Goal: Task Accomplishment & Management: Manage account settings

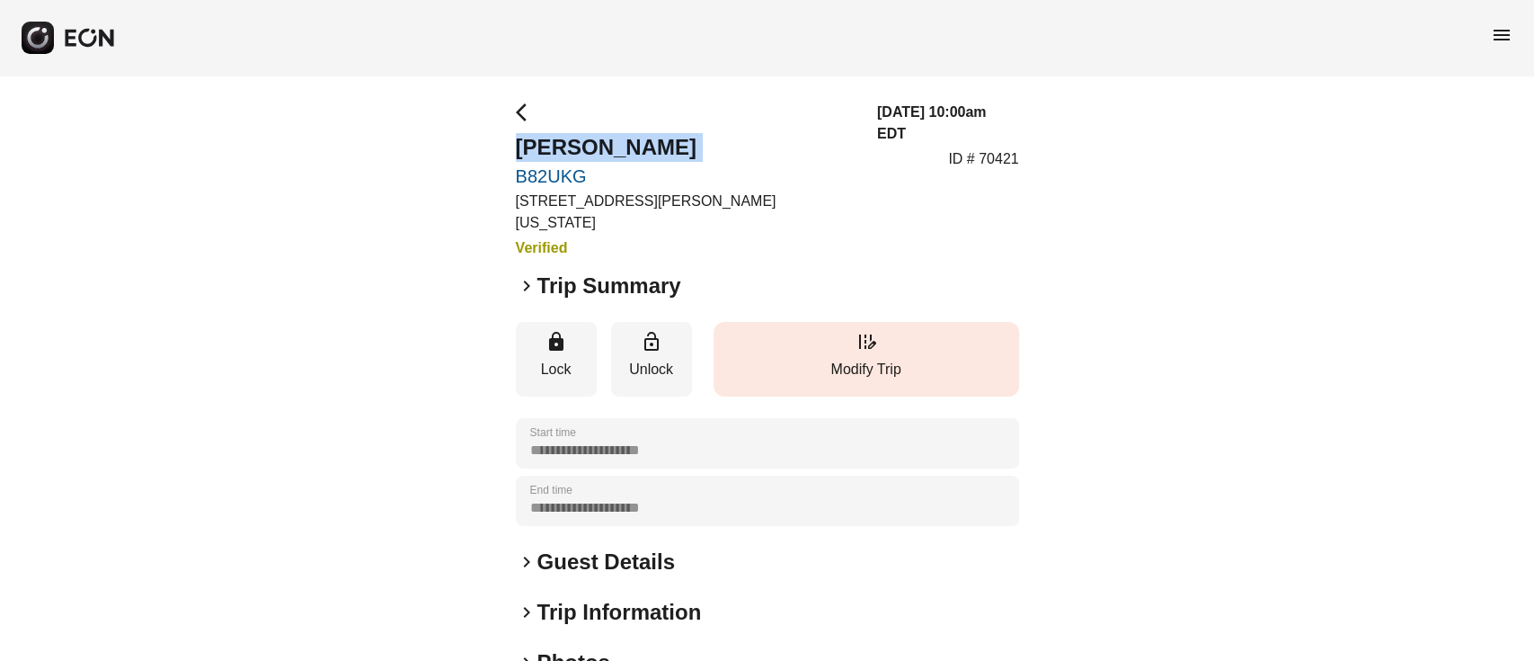
click at [798, 363] on button "edit_road Modify Trip" at bounding box center [867, 359] width 306 height 75
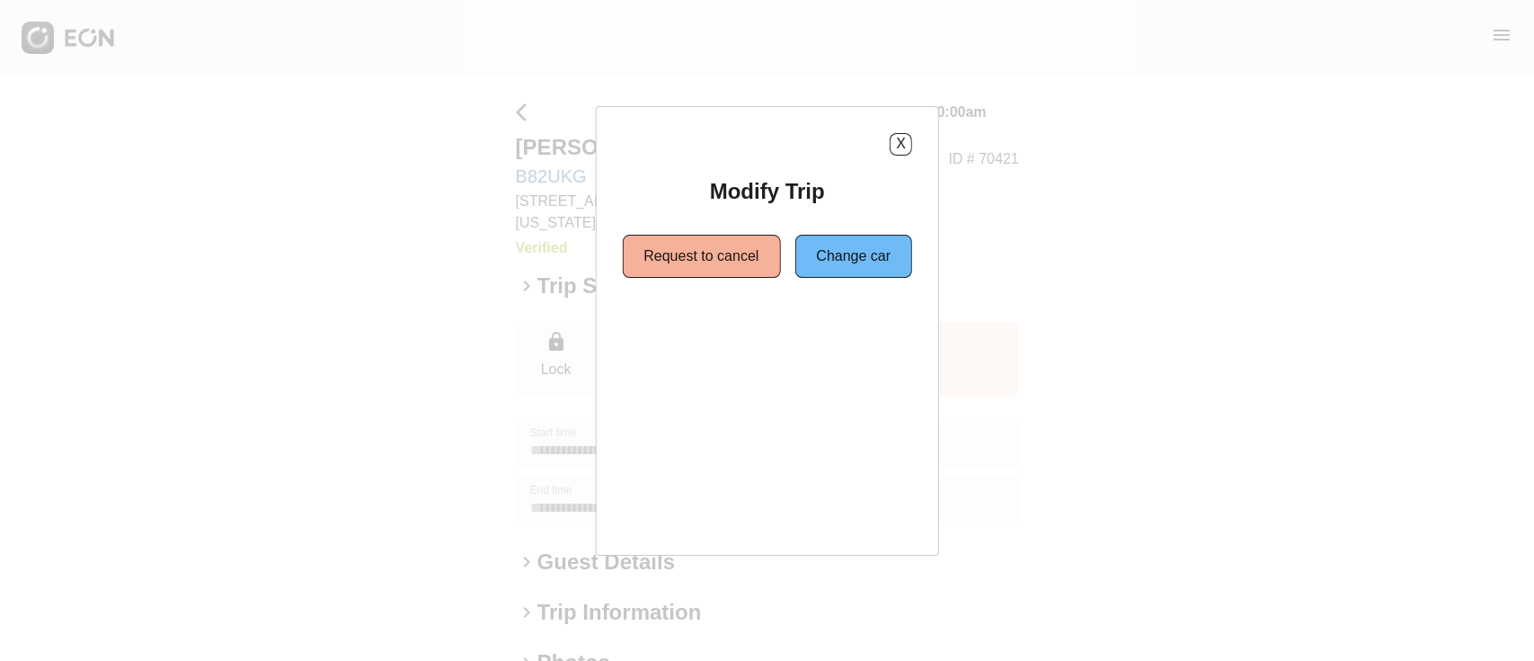
click at [902, 156] on div "X Modify Trip Request to cancel Change car" at bounding box center [767, 205] width 290 height 145
click at [909, 143] on button "X" at bounding box center [901, 144] width 22 height 22
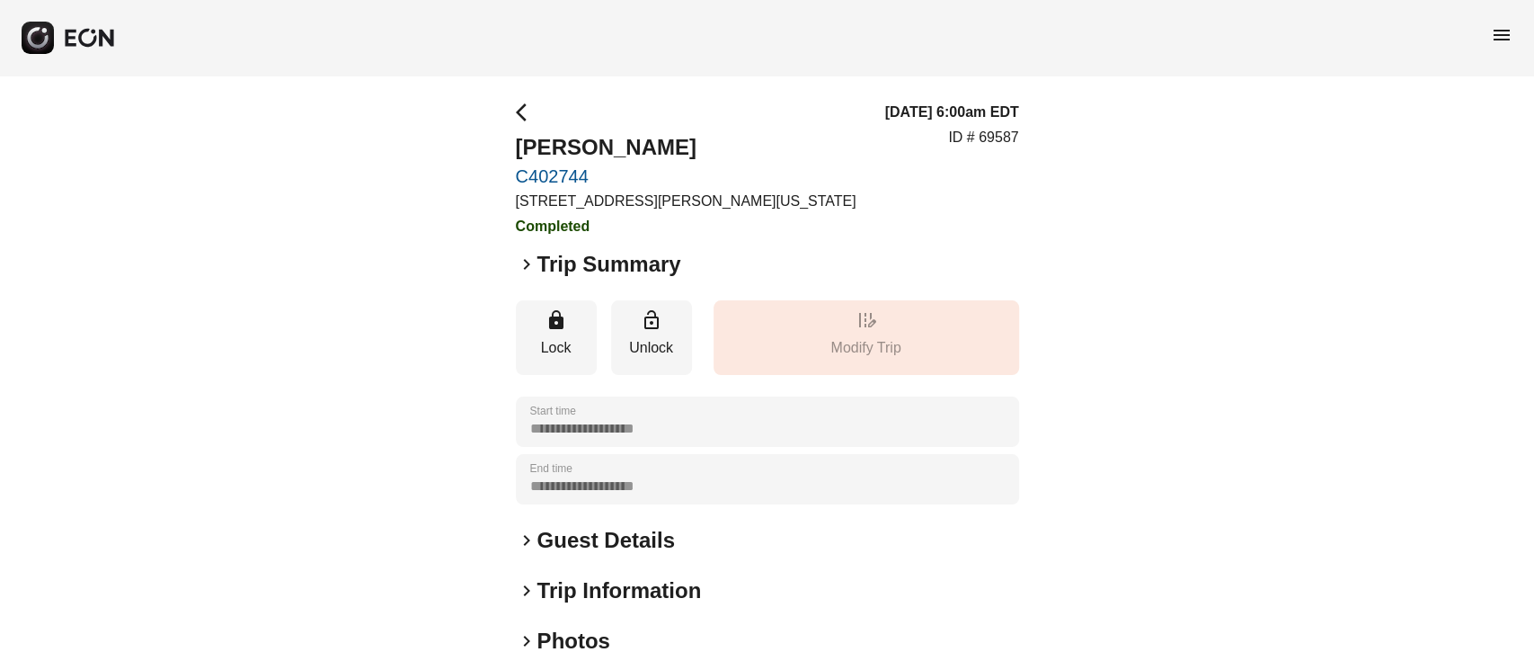
drag, startPoint x: 1532, startPoint y: 48, endPoint x: 1524, endPoint y: 40, distance: 11.4
click at [1524, 40] on div "menu" at bounding box center [767, 38] width 1534 height 76
click at [1504, 25] on span "menu" at bounding box center [1502, 35] width 22 height 22
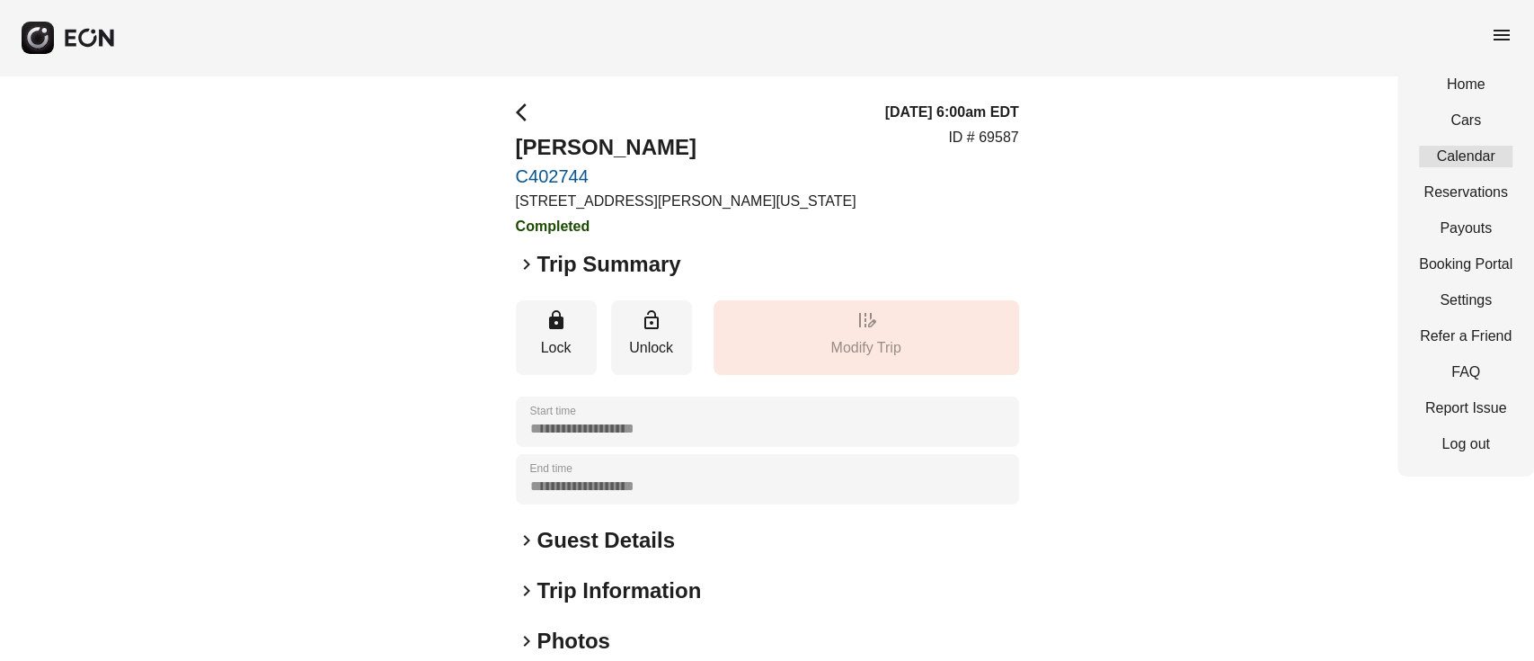
click at [1444, 150] on link "Calendar" at bounding box center [1465, 157] width 93 height 22
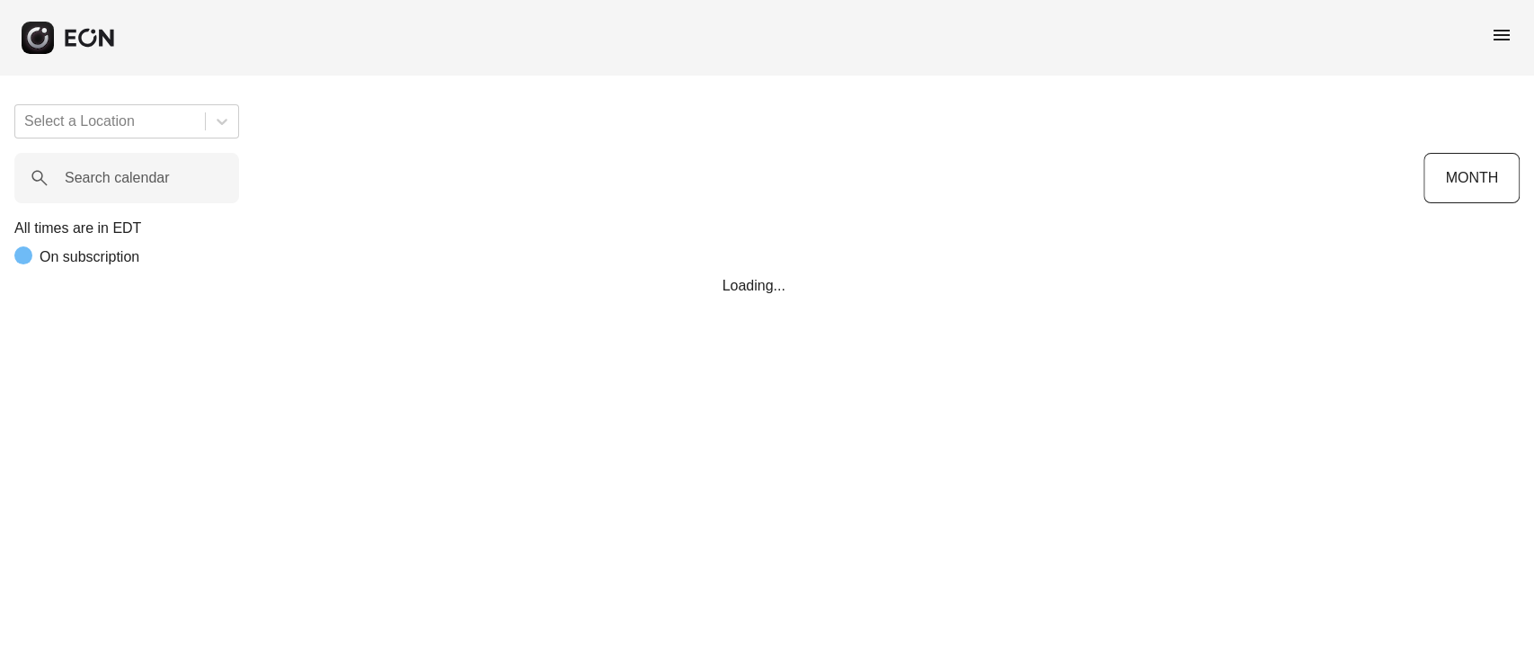
scroll to position [0, 489]
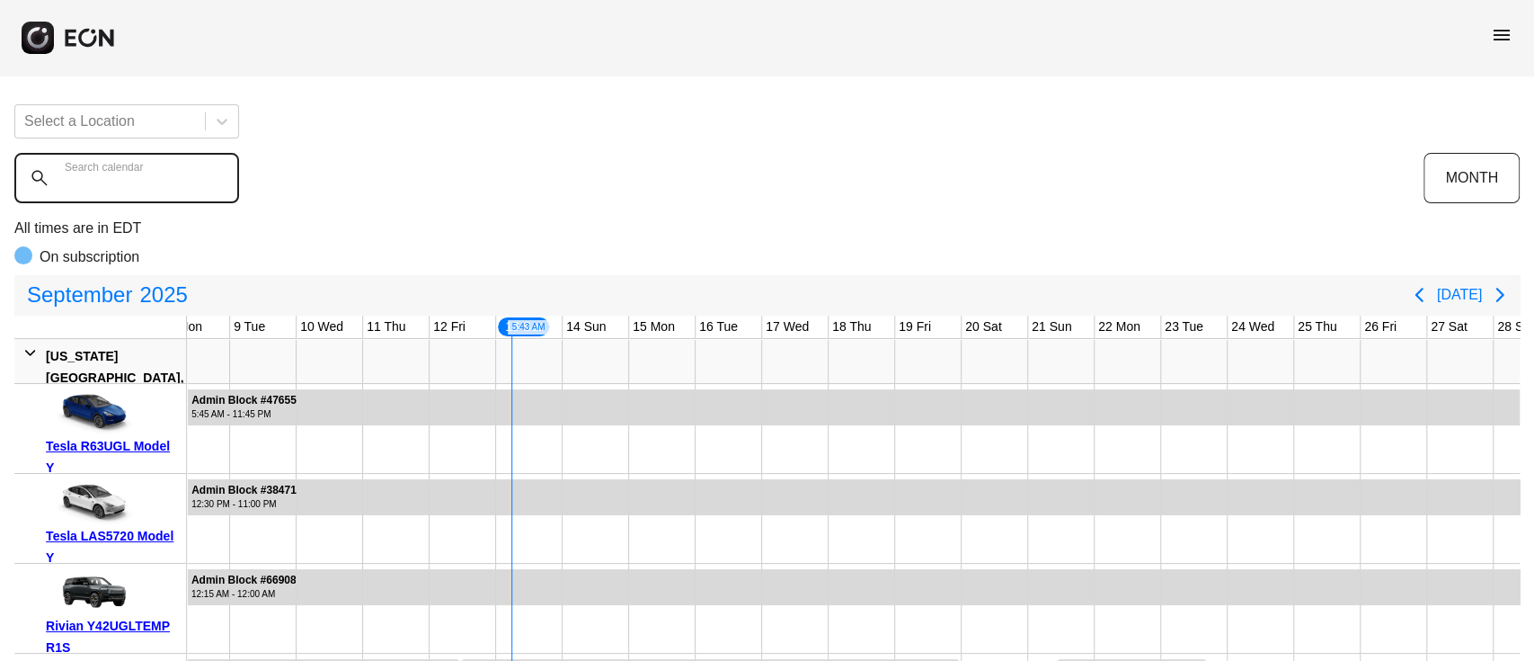
click at [212, 169] on calendar "Search calendar" at bounding box center [126, 178] width 225 height 50
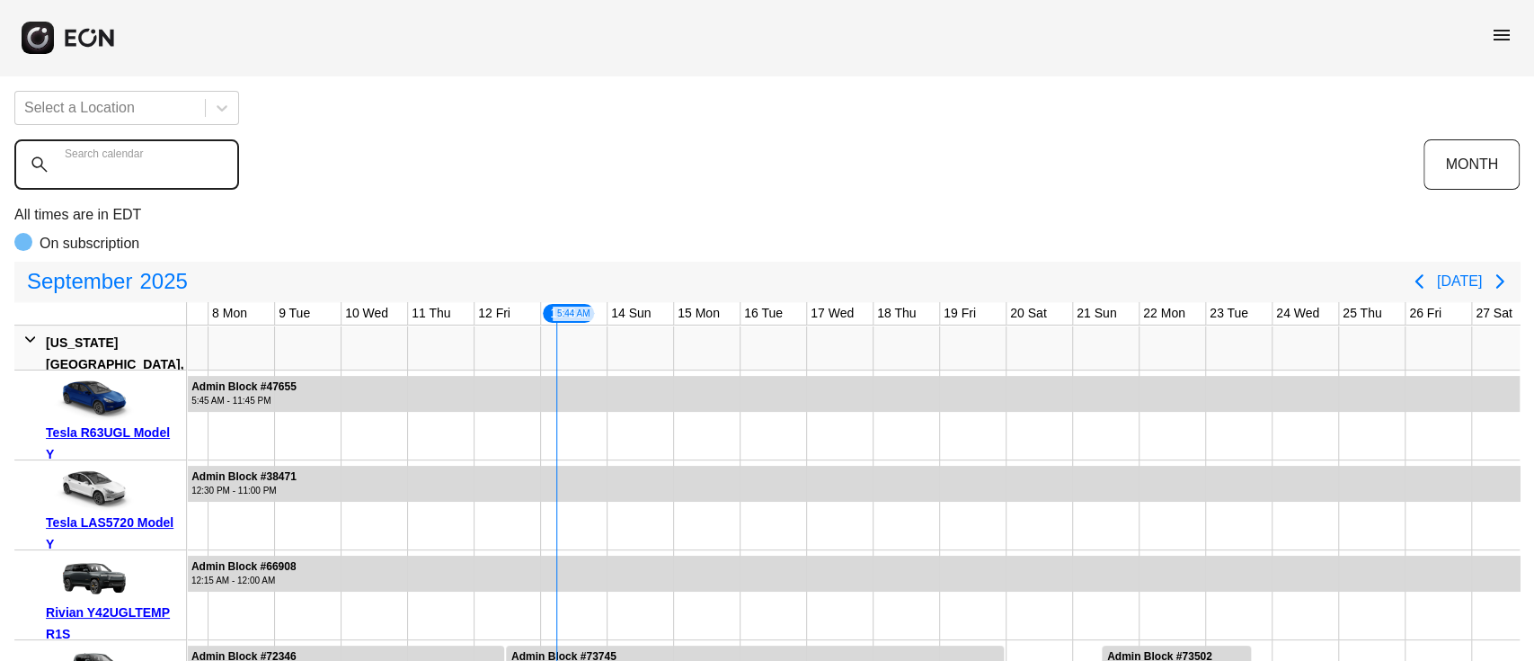
scroll to position [0, 0]
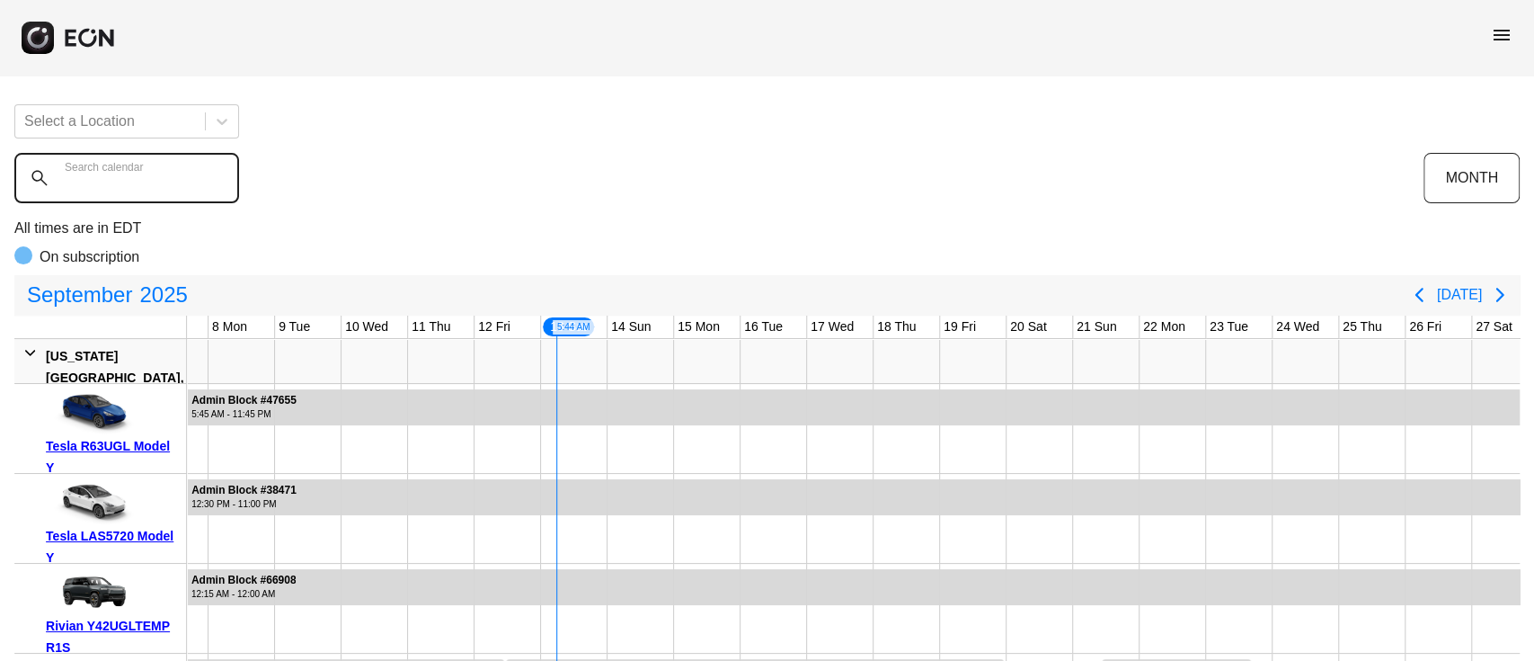
click at [156, 191] on calendar "Search calendar" at bounding box center [126, 178] width 225 height 50
paste calendar "******"
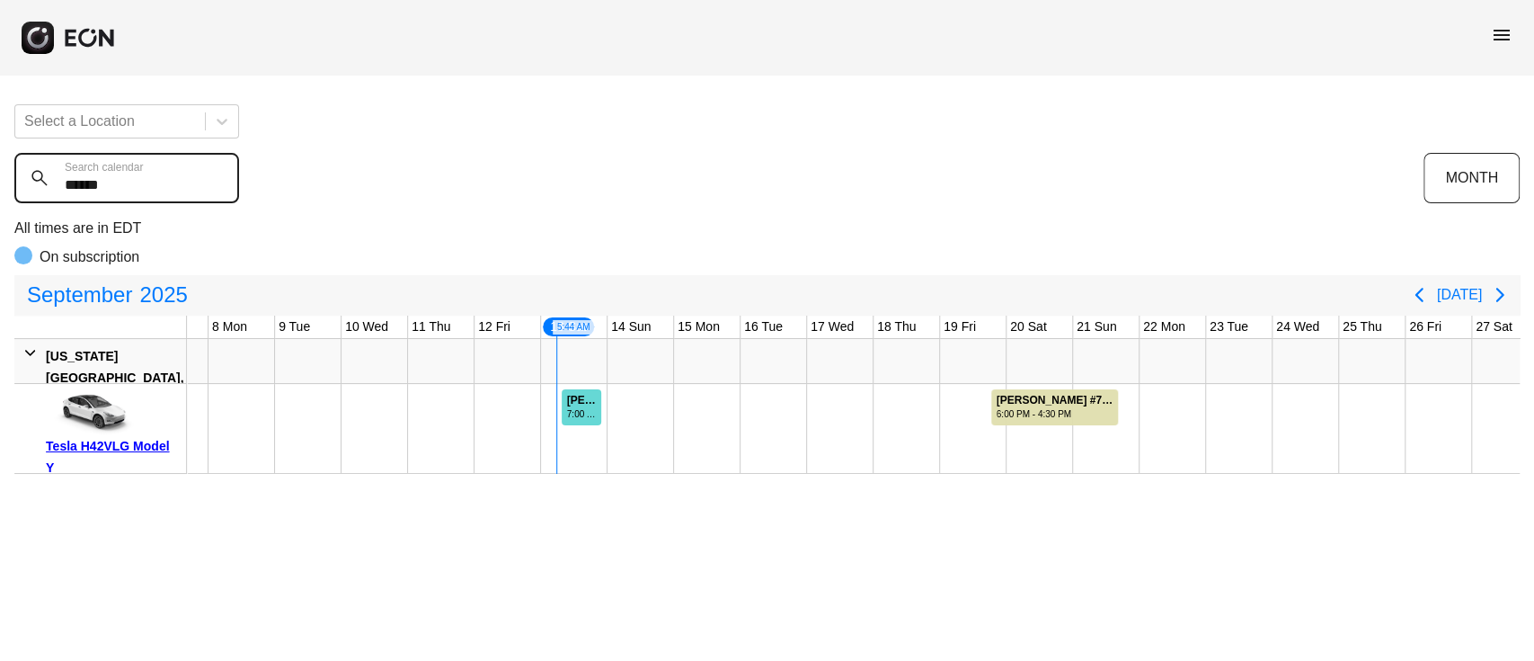
type calendar "******"
click at [584, 411] on div "7:00 AM - 10:00 PM" at bounding box center [583, 413] width 32 height 13
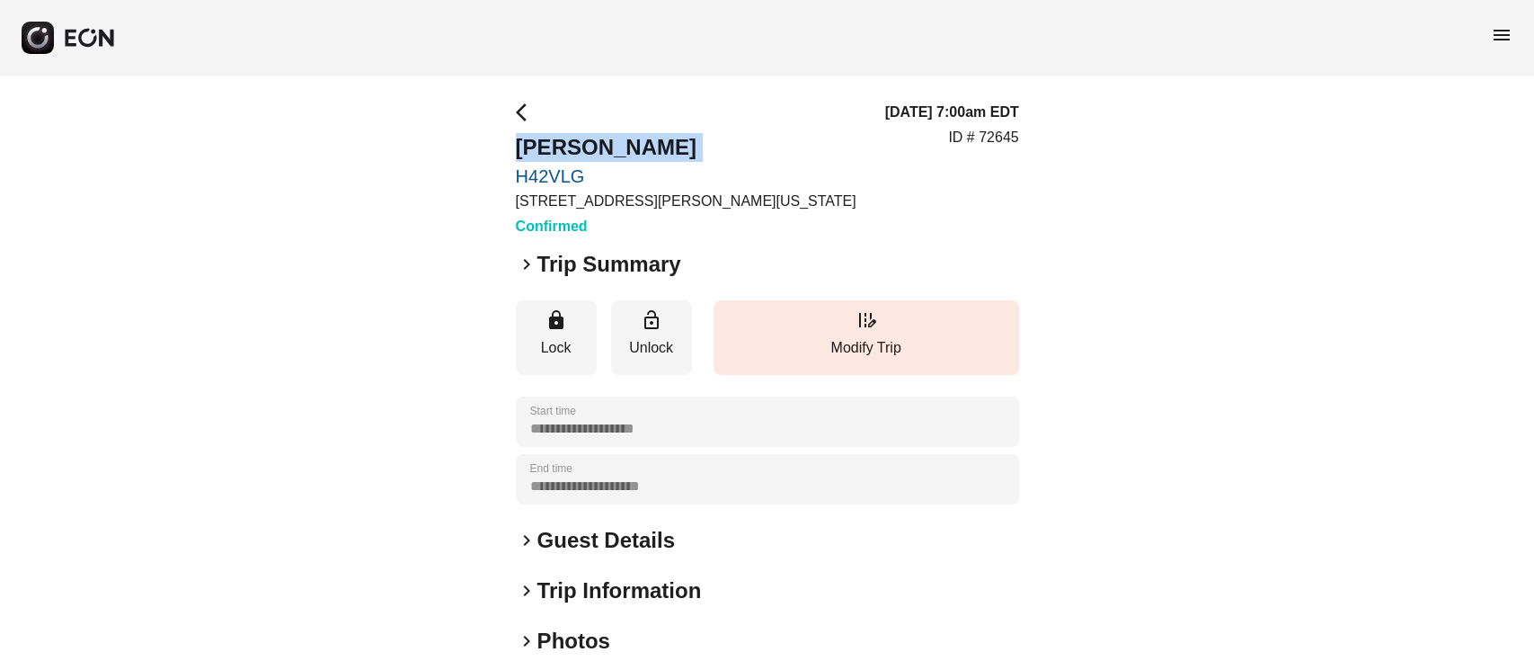
click at [499, 179] on div "**********" at bounding box center [767, 487] width 1534 height 822
click at [826, 356] on p "Modify Trip" at bounding box center [867, 348] width 288 height 22
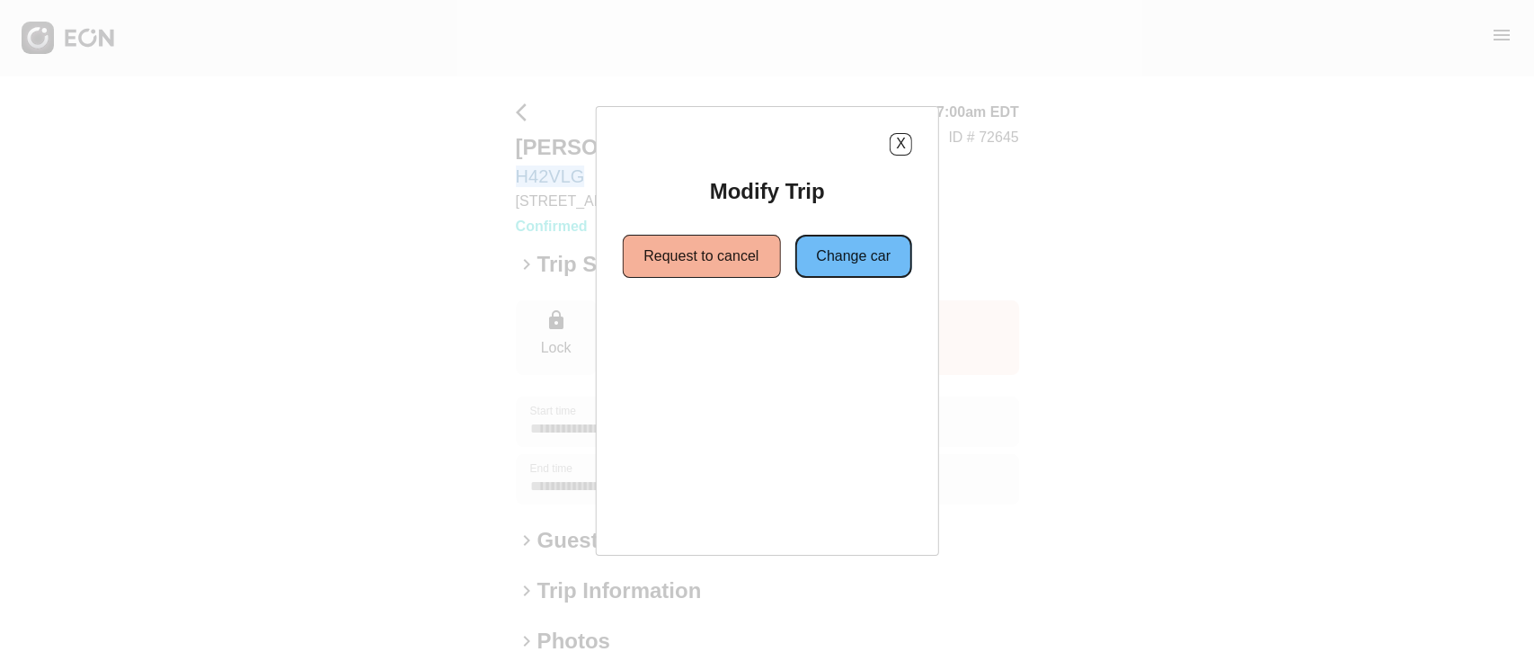
click at [812, 248] on button "Change car" at bounding box center [854, 256] width 118 height 43
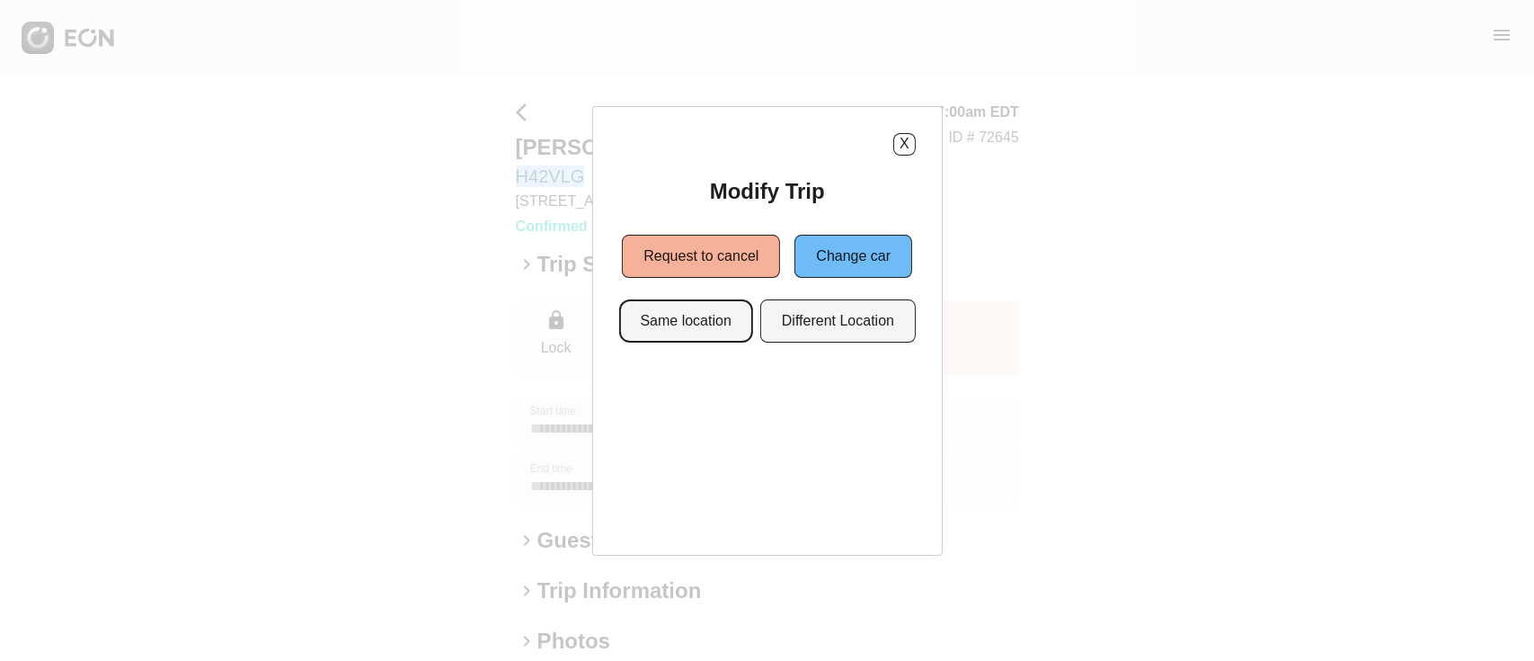
click at [669, 325] on button "Same location" at bounding box center [685, 320] width 134 height 43
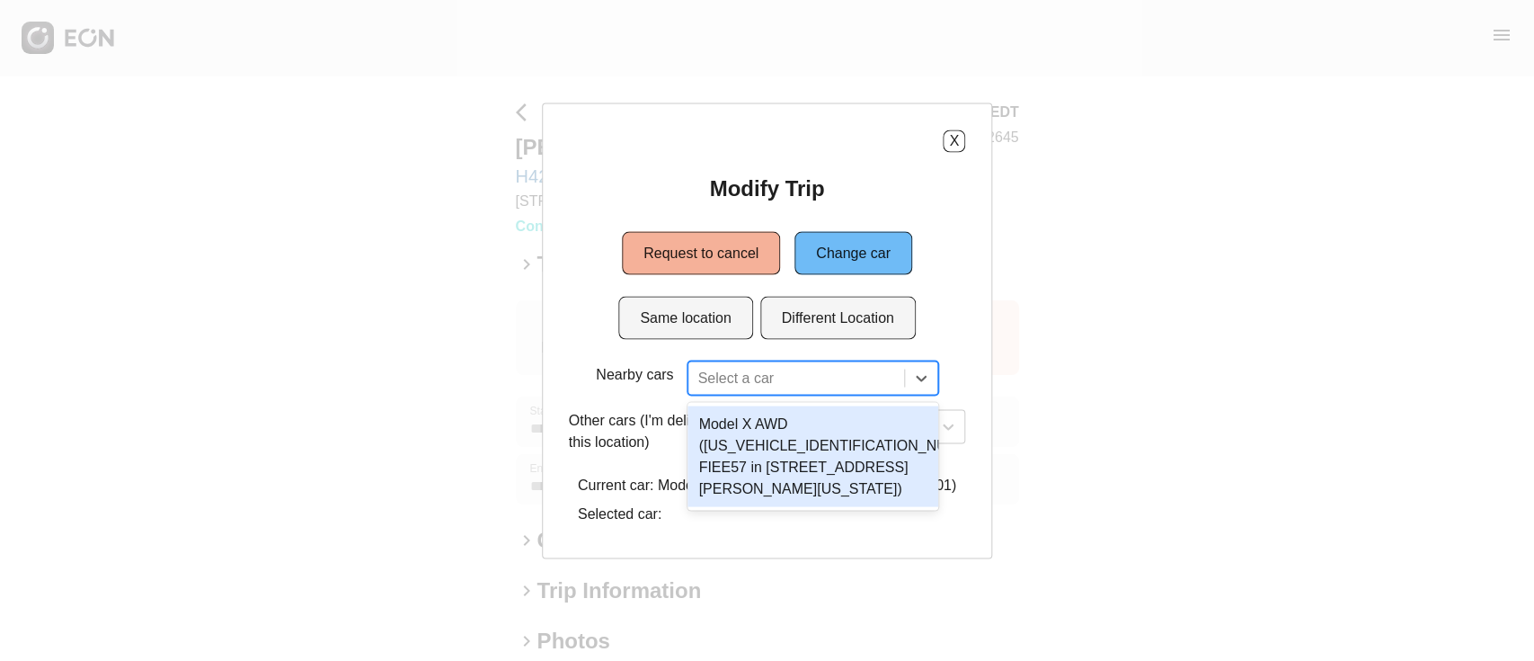
click at [768, 387] on div at bounding box center [796, 377] width 197 height 25
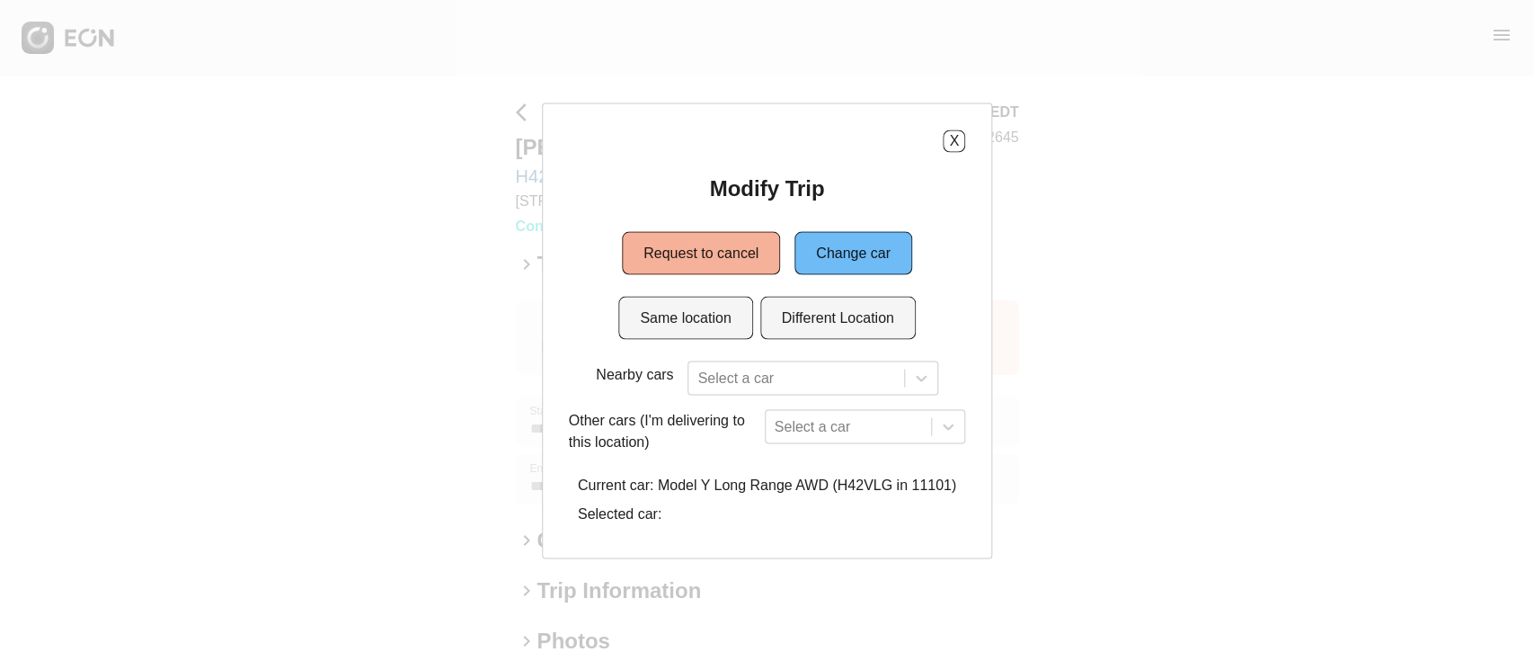
click at [939, 369] on div "Nearby cars Select a car" at bounding box center [768, 377] width 358 height 34
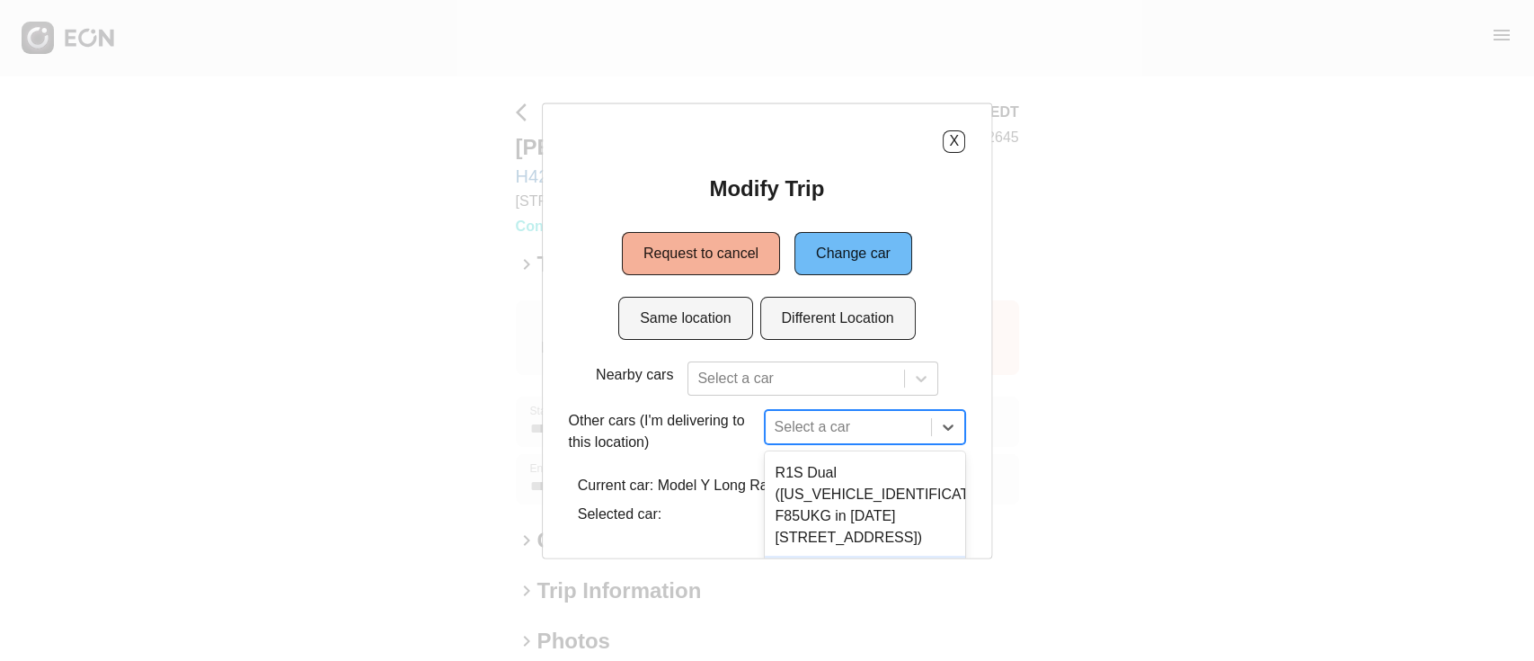
scroll to position [163, 0]
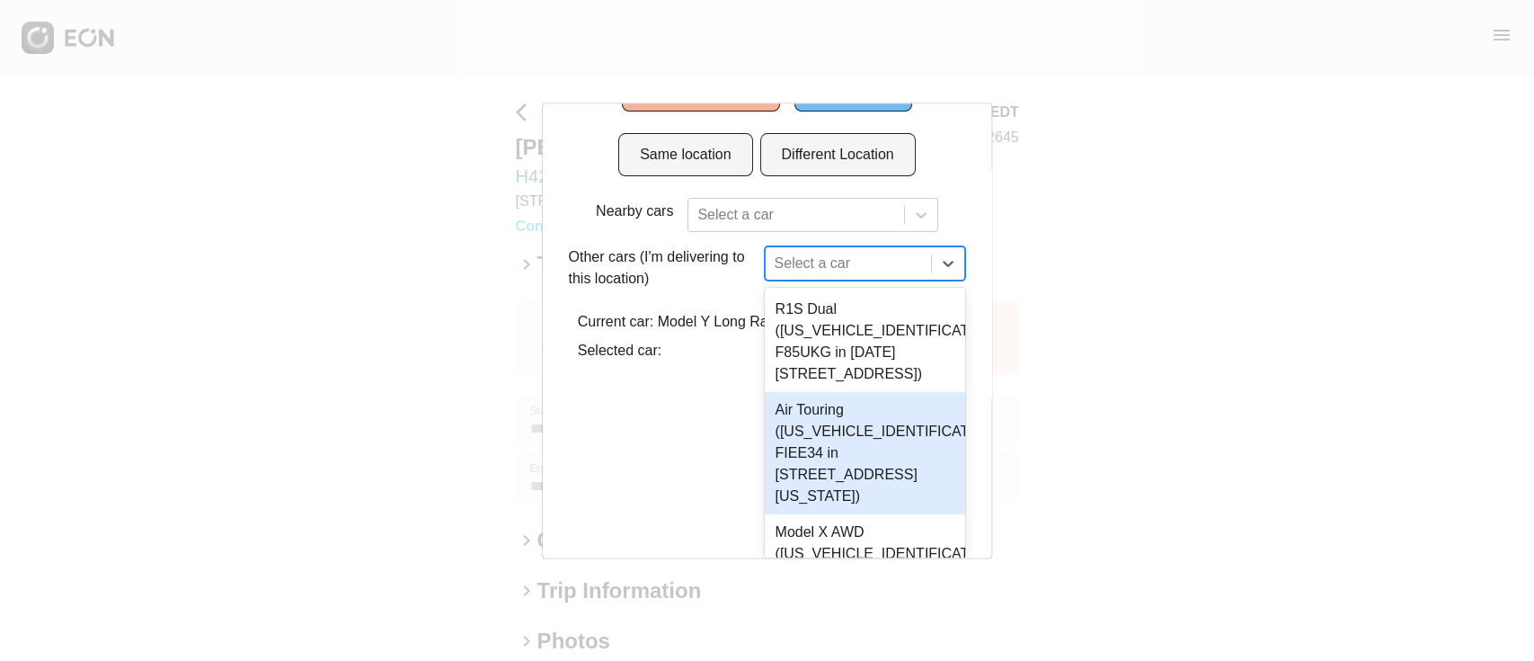
click at [903, 280] on div "4 results available. Use Up and Down to choose options, press Enter to select t…" at bounding box center [865, 263] width 201 height 34
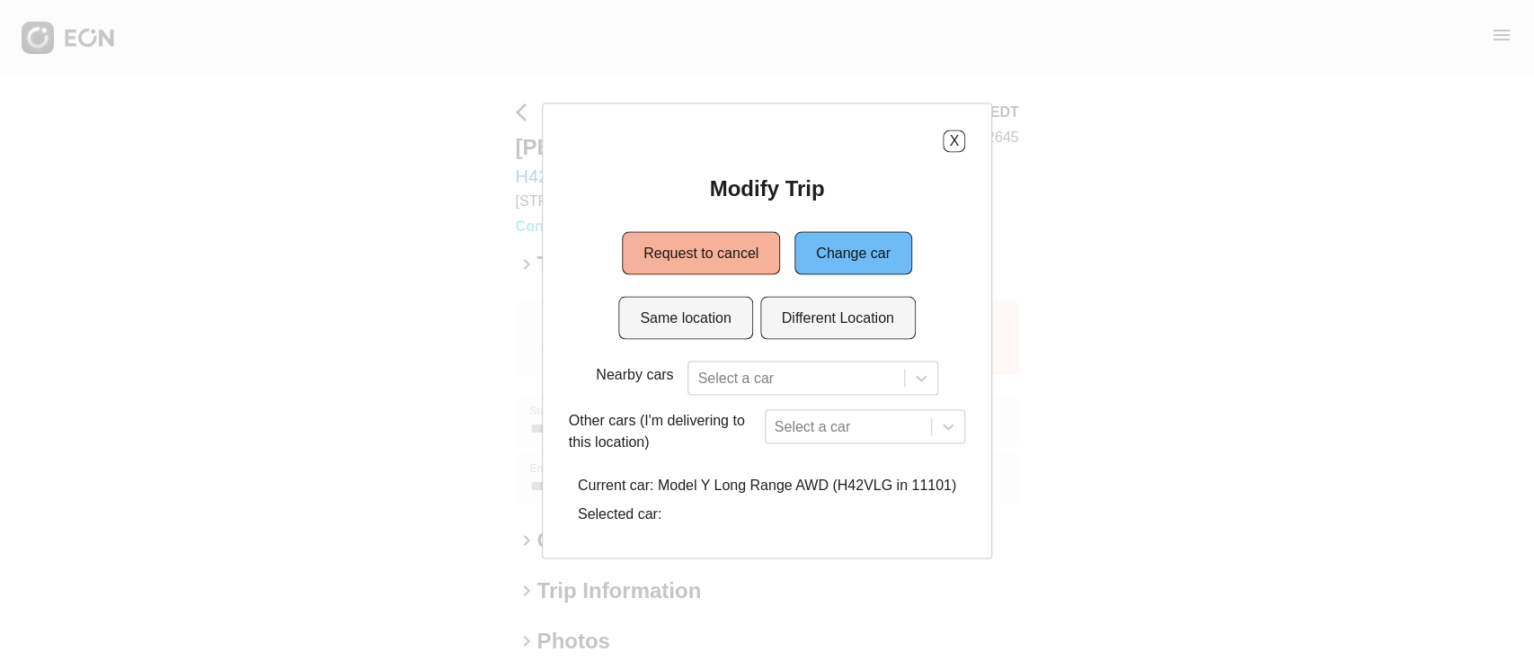
scroll to position [0, 0]
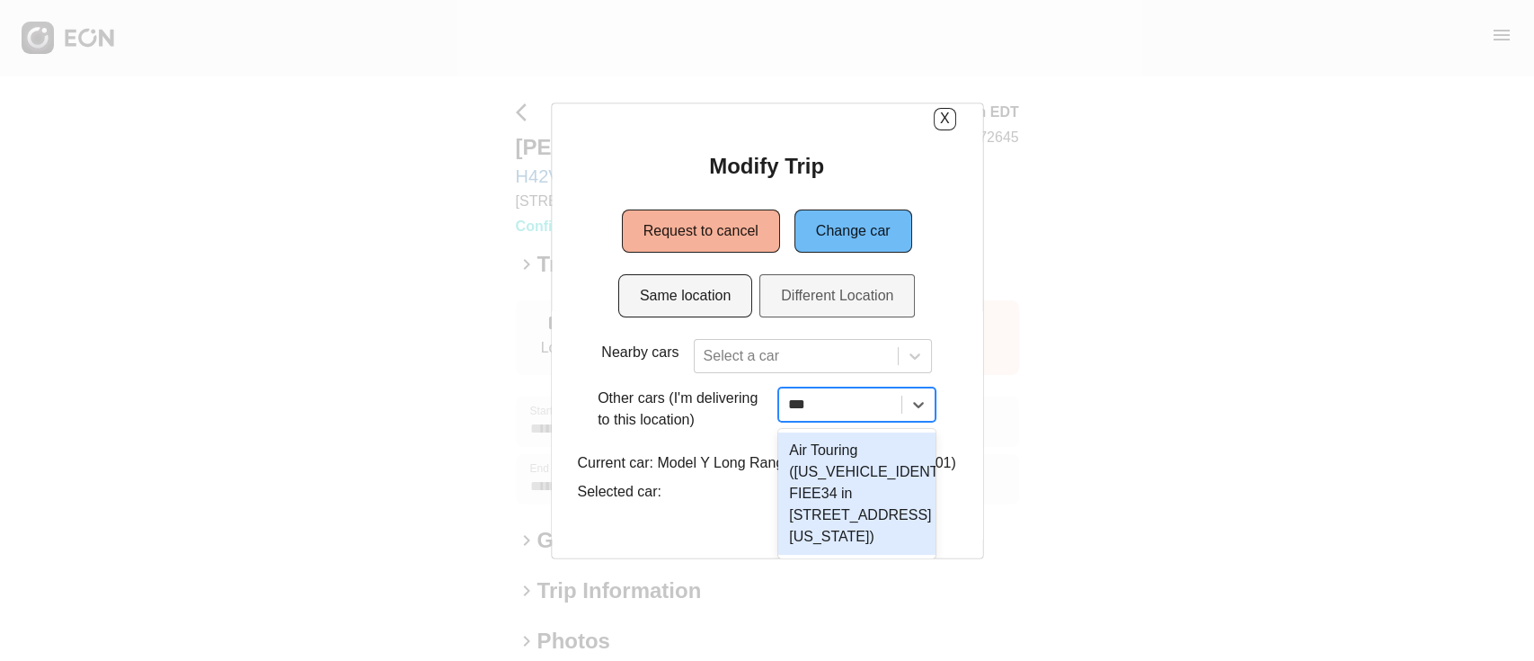
type input "****"
click at [838, 514] on div "Air Touring (50EA1TEA0RA009224 FIEE34 in 610 Exterior Street, The Bronx, New Yo…" at bounding box center [860, 493] width 171 height 122
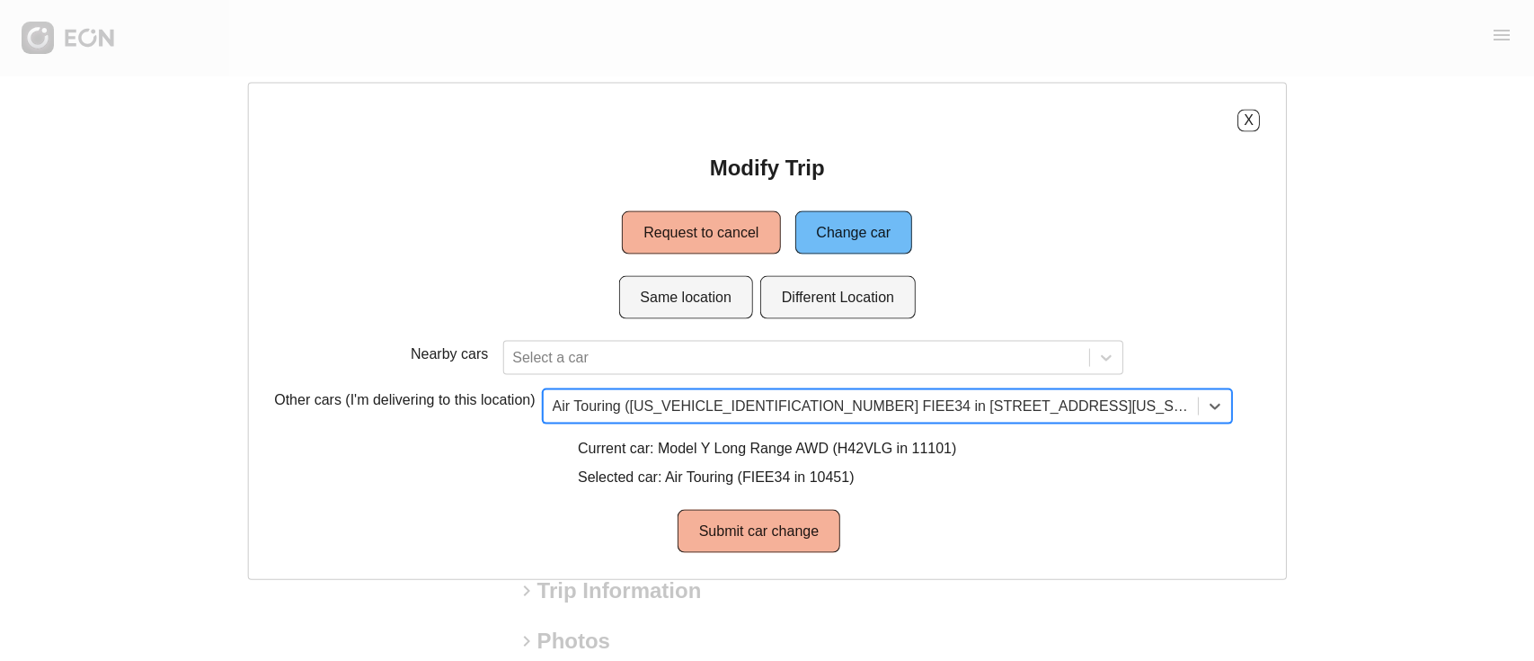
scroll to position [0, 0]
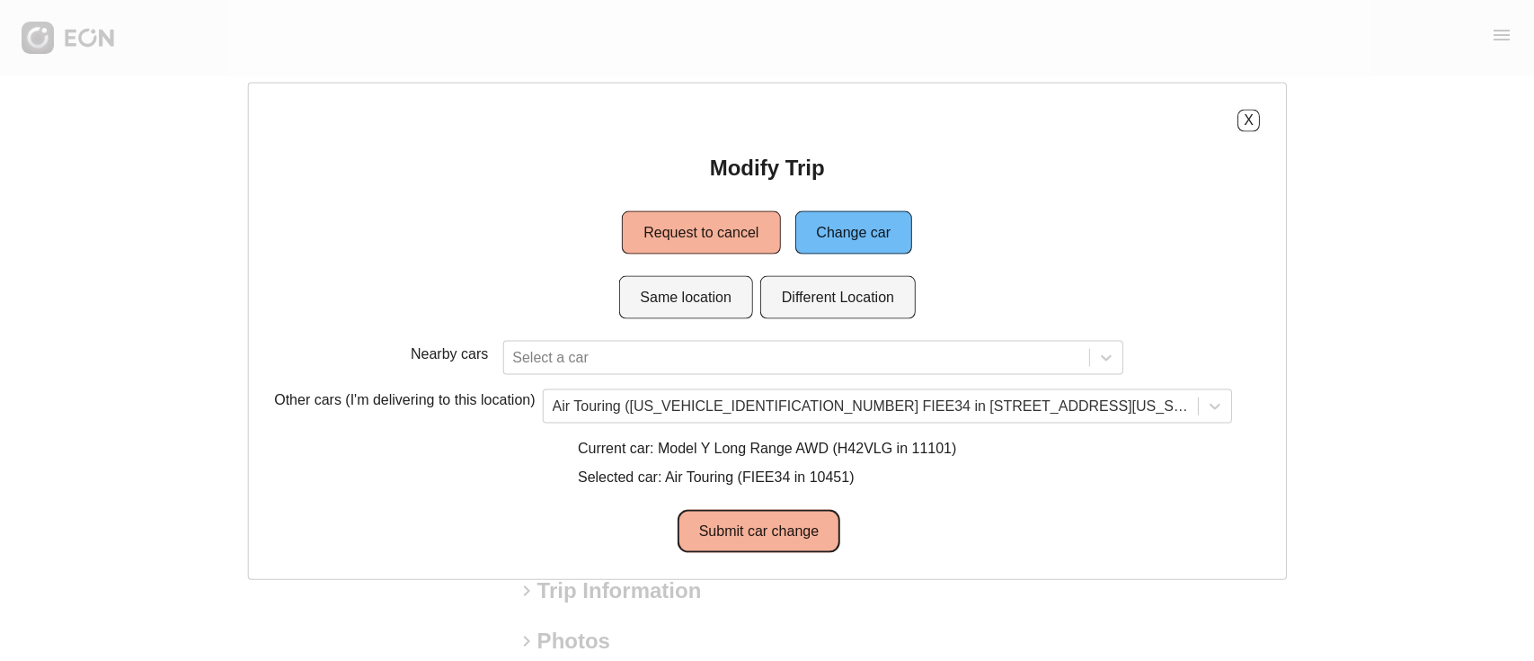
click at [707, 531] on button "Submit car change" at bounding box center [759, 530] width 163 height 43
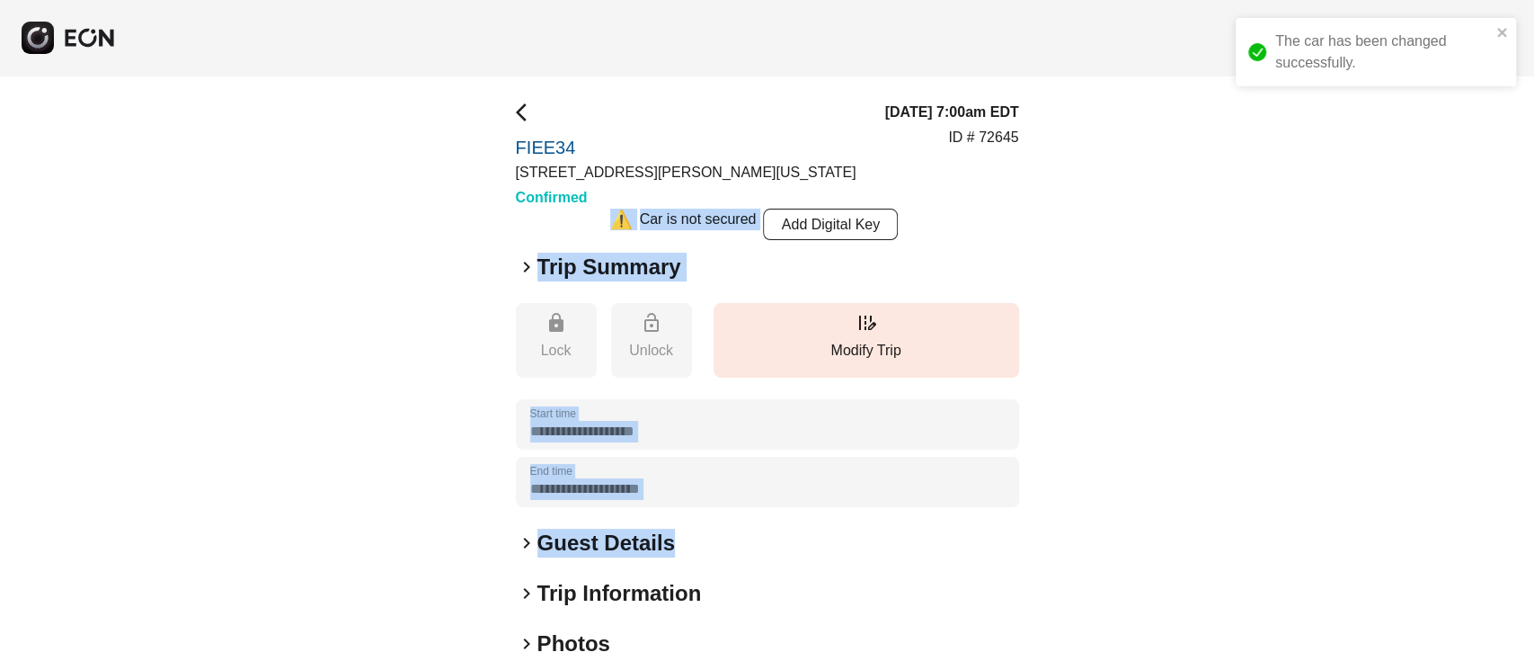
drag, startPoint x: 707, startPoint y: 531, endPoint x: 1027, endPoint y: 163, distance: 488.1
click at [1027, 163] on div "**********" at bounding box center [767, 488] width 1534 height 824
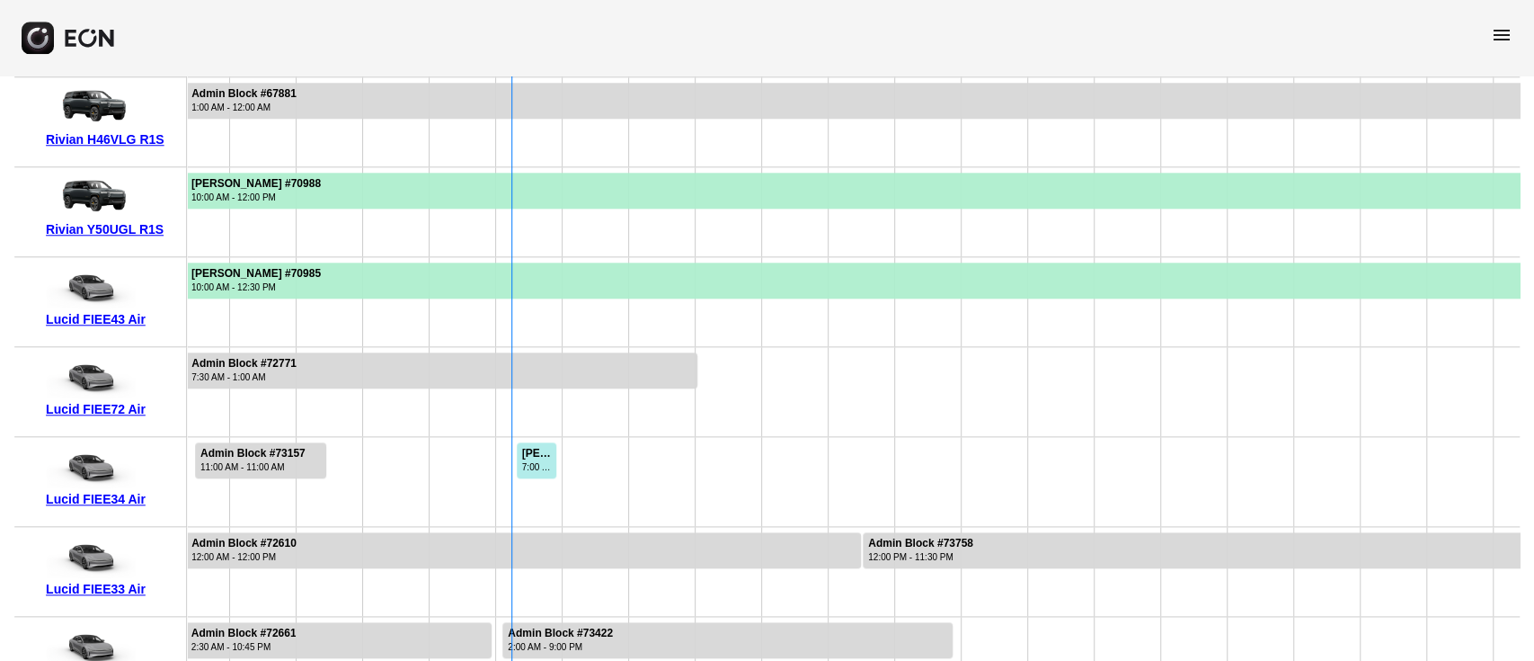
scroll to position [1392, 0]
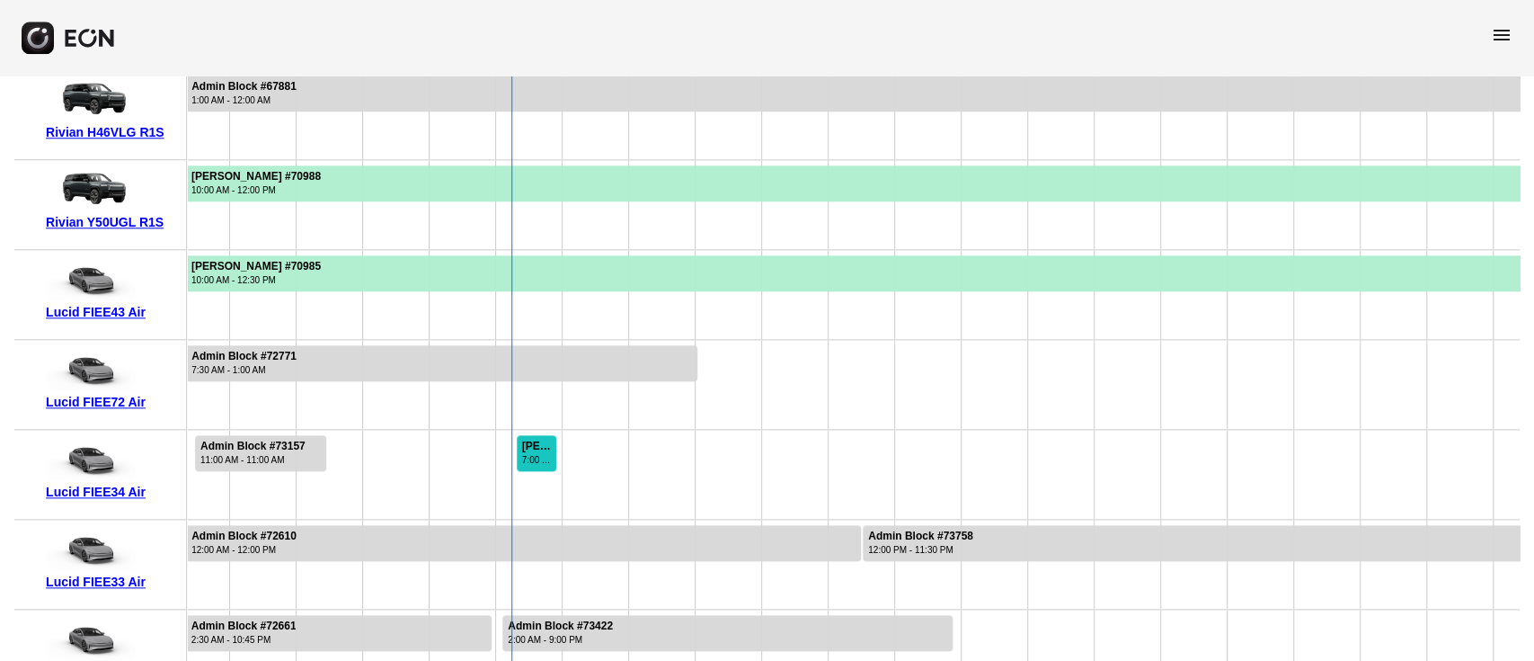
click at [531, 459] on div "7:00 AM - 10:00 PM" at bounding box center [538, 459] width 32 height 13
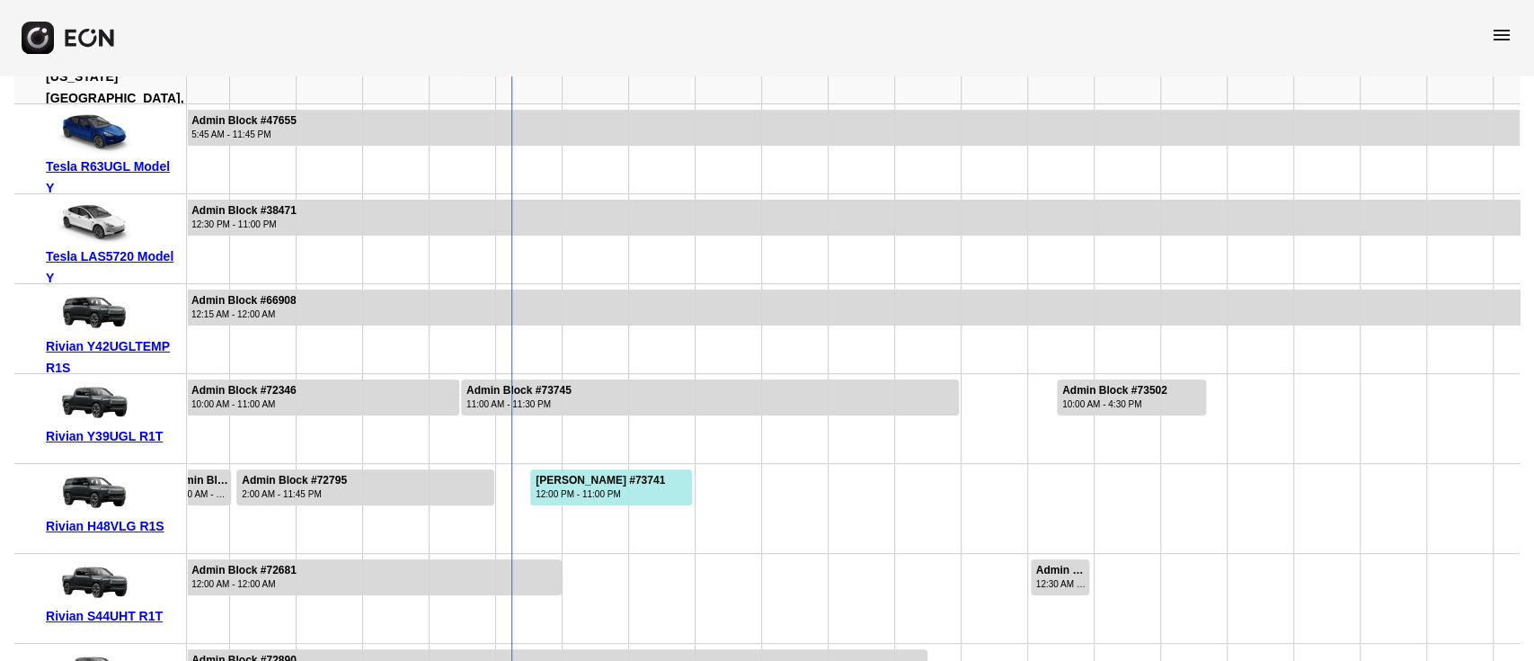
scroll to position [86, 0]
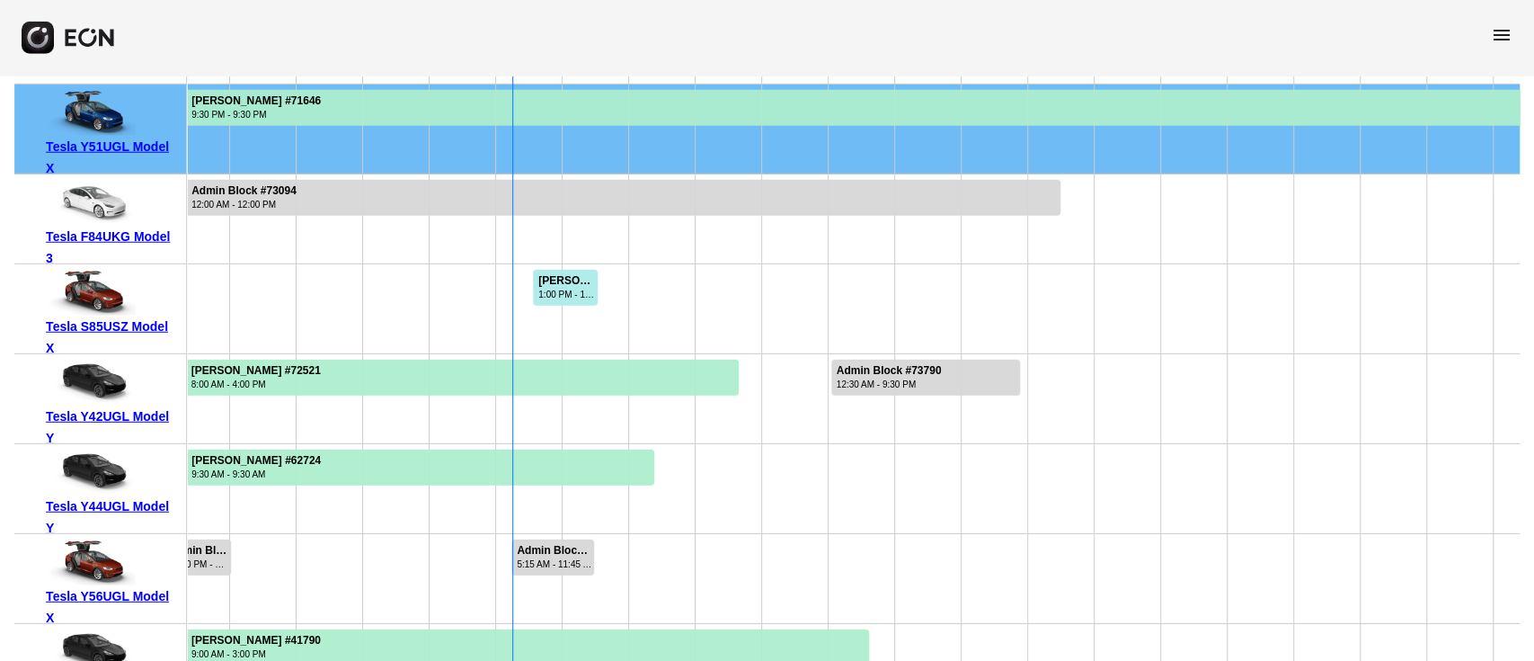
scroll to position [3542, 0]
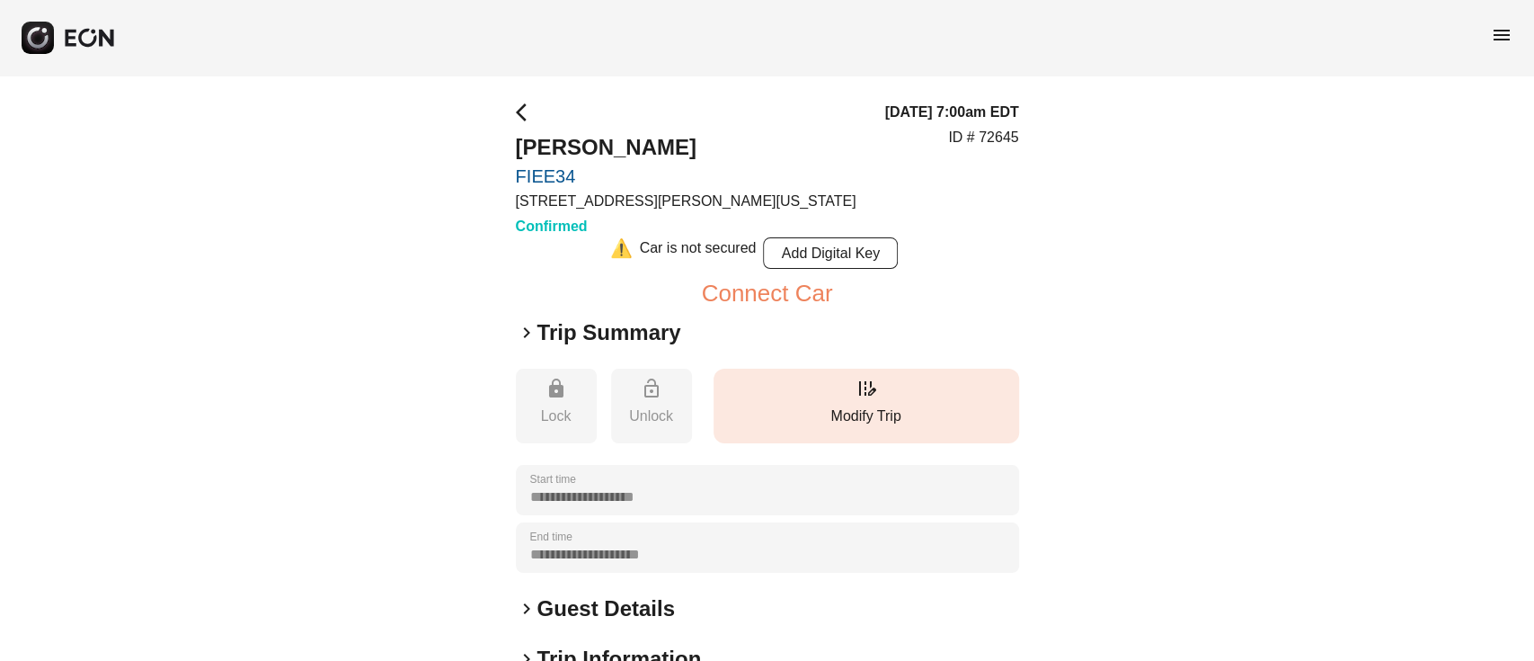
click at [814, 378] on button "edit_road Modify Trip" at bounding box center [867, 406] width 306 height 75
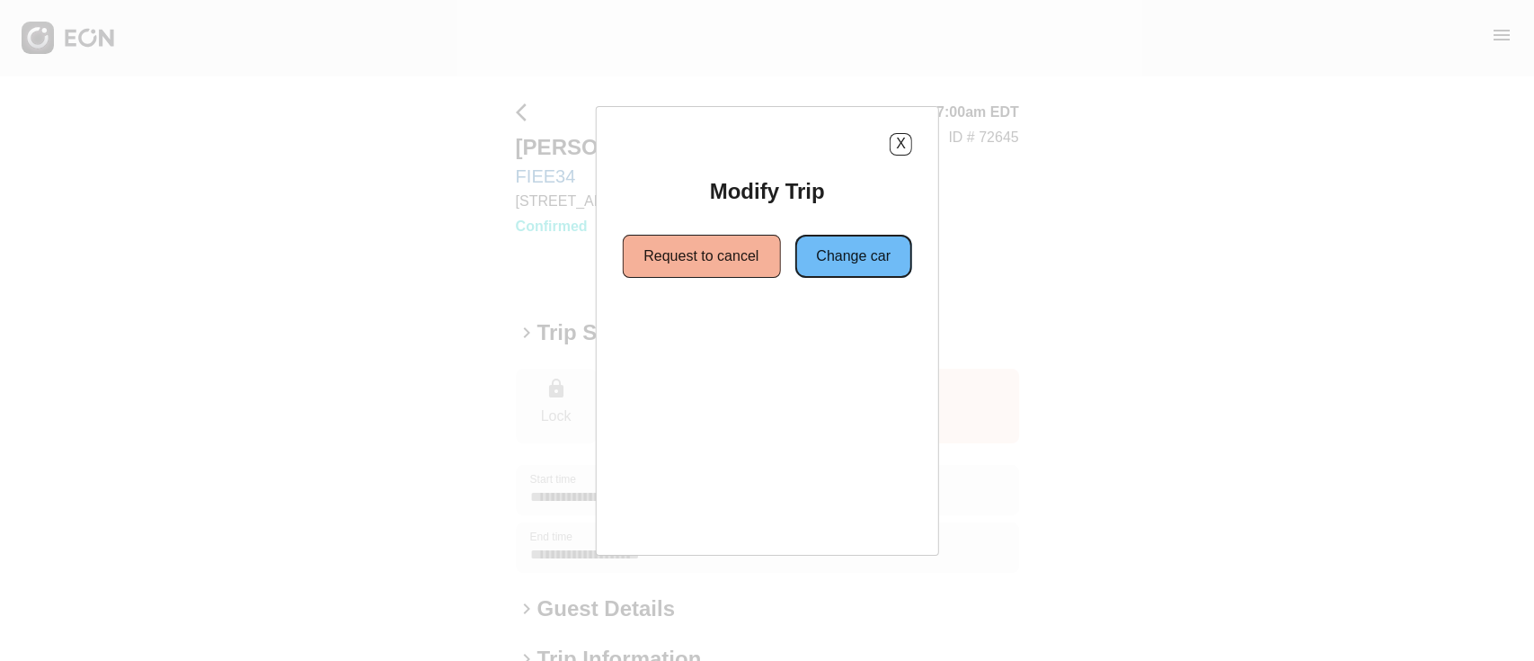
click at [821, 256] on button "Change car" at bounding box center [854, 256] width 118 height 43
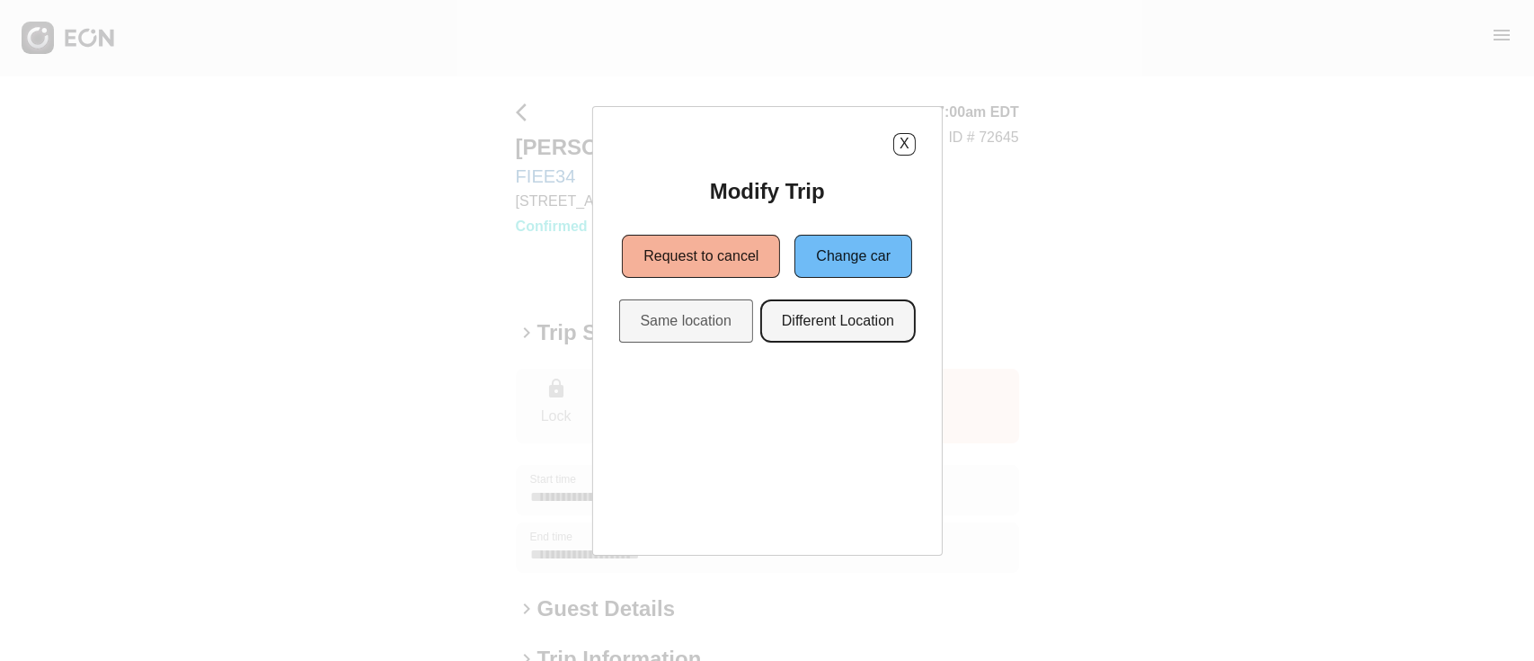
drag, startPoint x: 812, startPoint y: 332, endPoint x: 676, endPoint y: 317, distance: 136.5
click at [676, 317] on div "Same location Different Location" at bounding box center [767, 320] width 298 height 43
click at [676, 317] on button "Same location" at bounding box center [685, 320] width 134 height 43
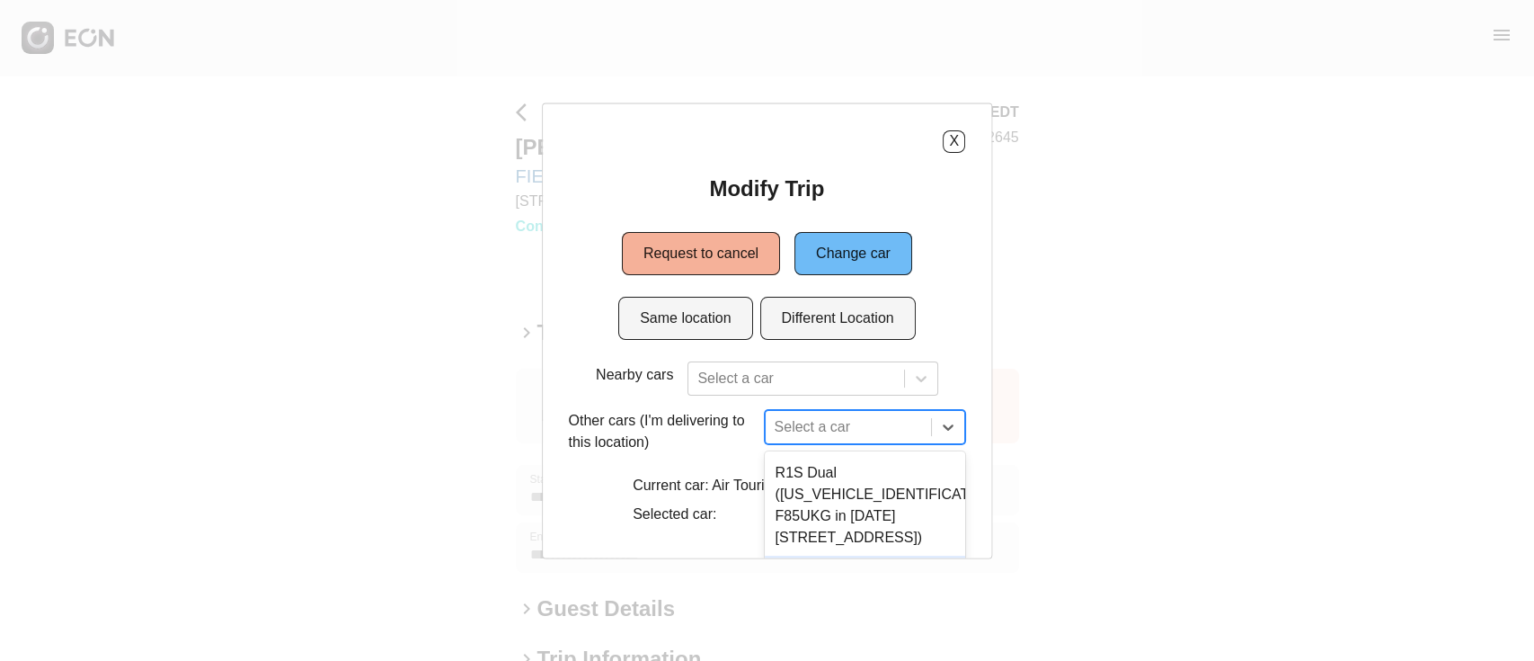
scroll to position [163, 0]
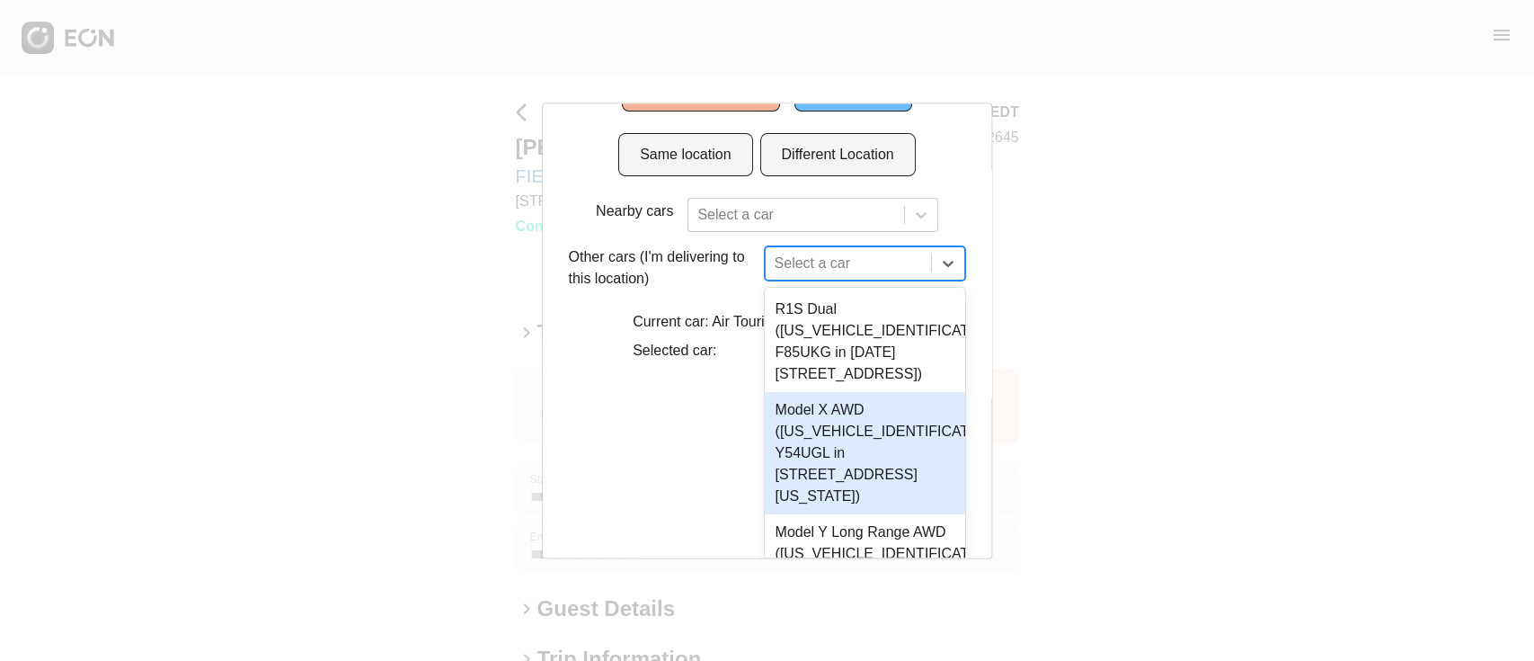
click at [861, 280] on div "3 results available. Use Up and Down to choose options, press Enter to select t…" at bounding box center [865, 263] width 201 height 34
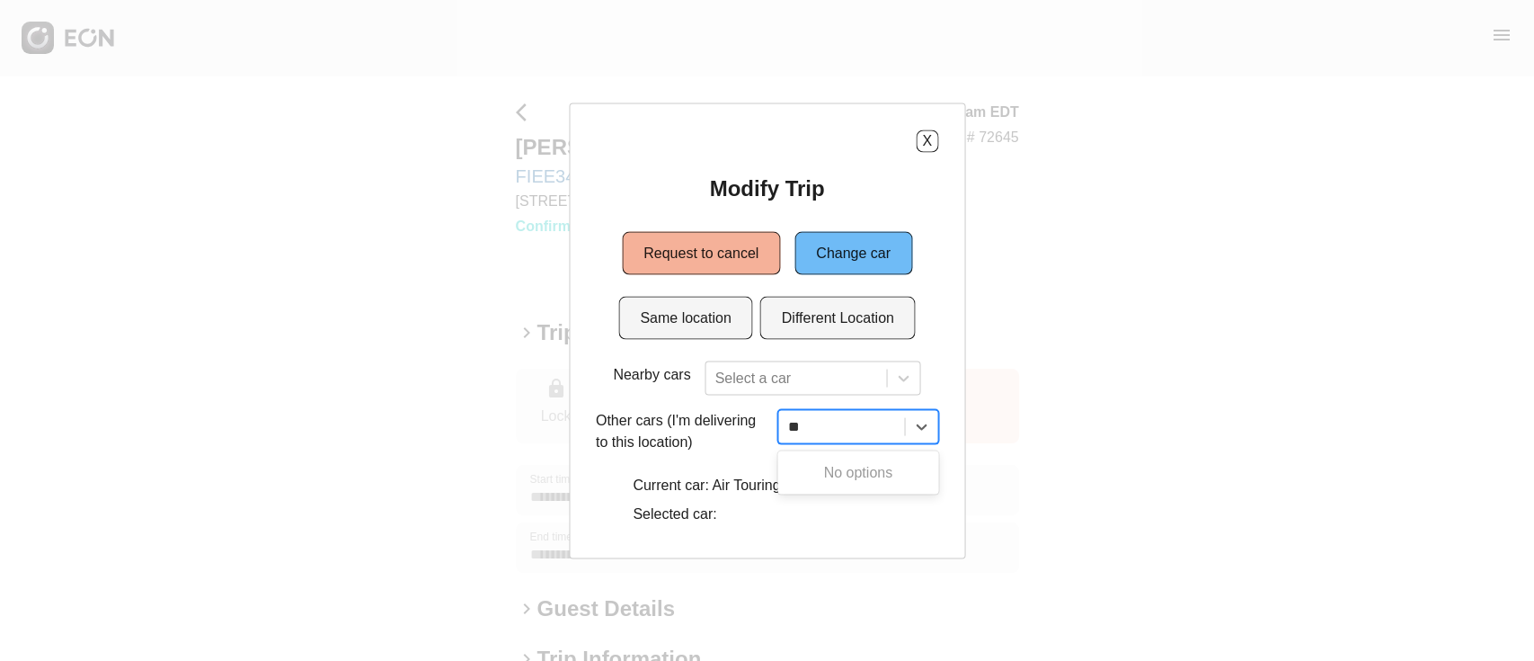
scroll to position [0, 0]
type input "***"
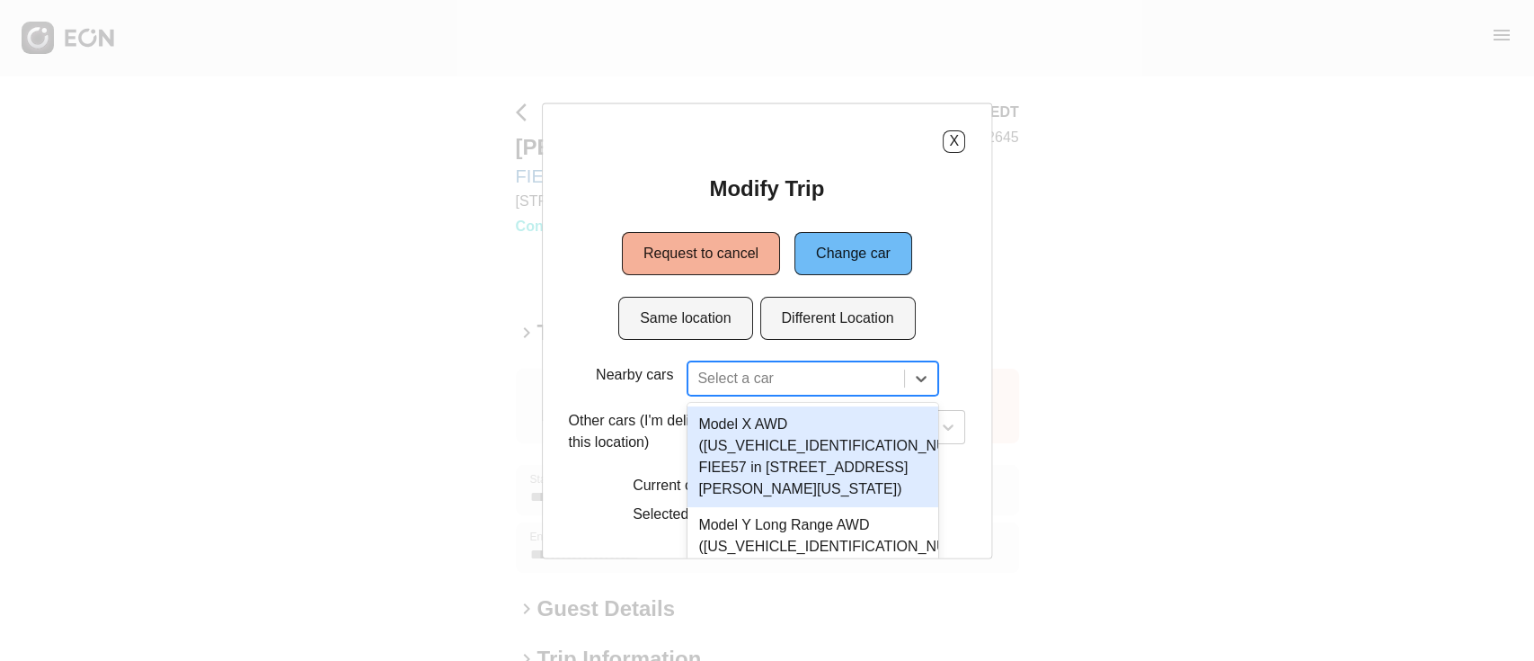
scroll to position [53, 0]
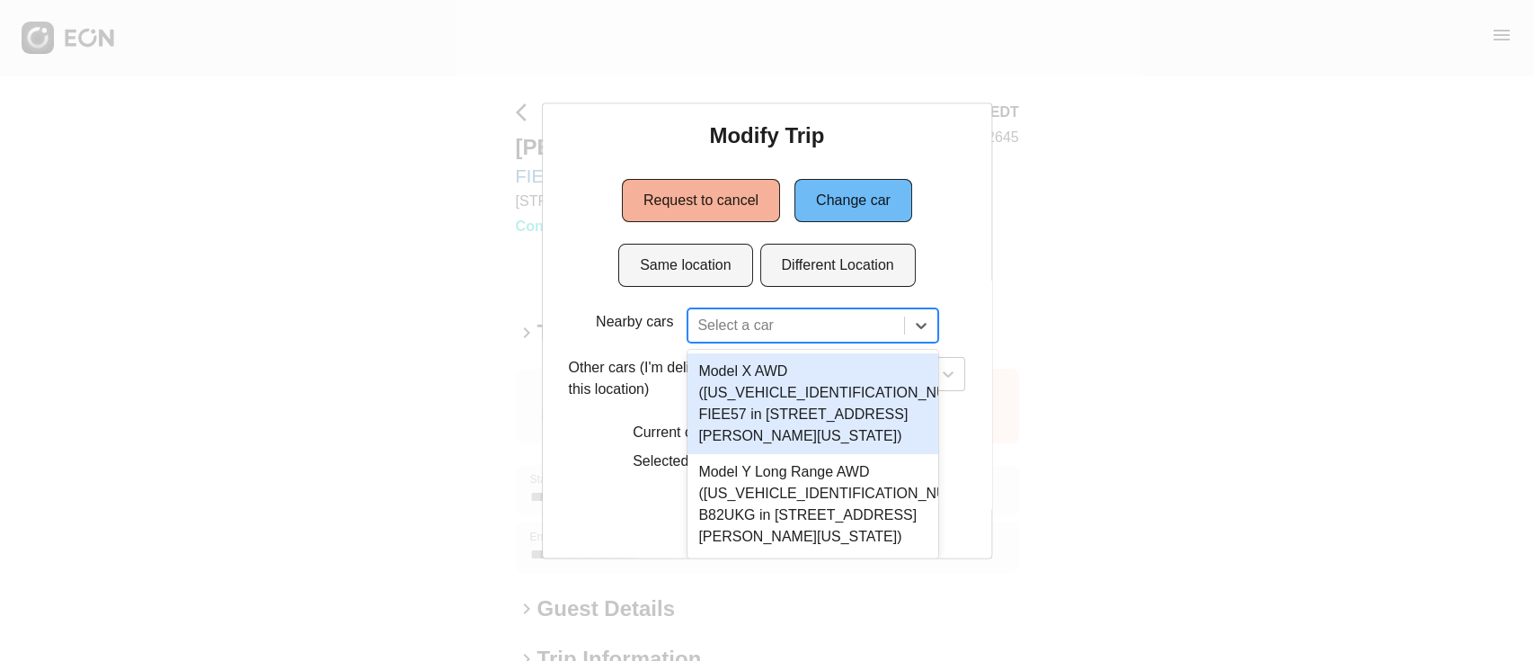
click at [778, 342] on div "2 results available. Use Up and Down to choose options, press Enter to select t…" at bounding box center [813, 324] width 250 height 34
type input "*"
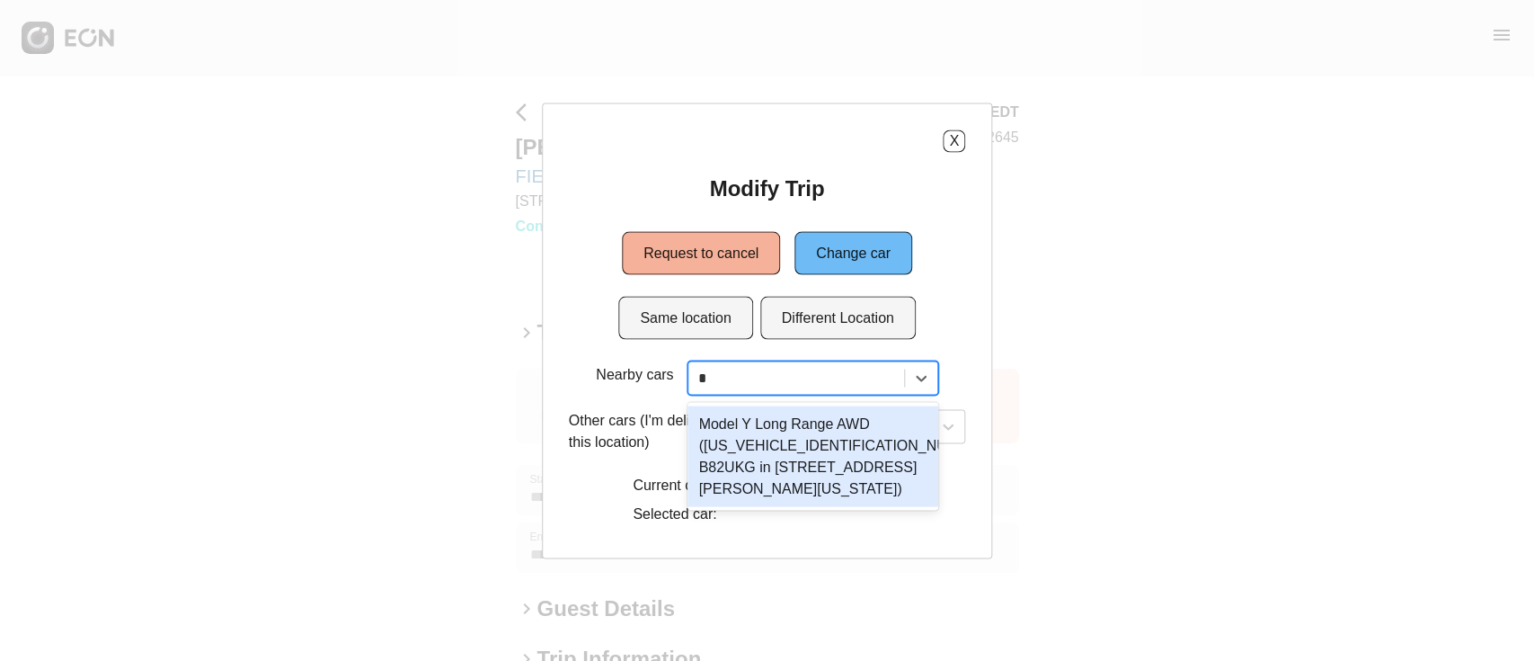
click at [737, 470] on div "Model Y Long Range AWD (7SAYGDEE4NF481330 B82UKG in 45-50 Davis St, New York Ci…" at bounding box center [813, 455] width 250 height 101
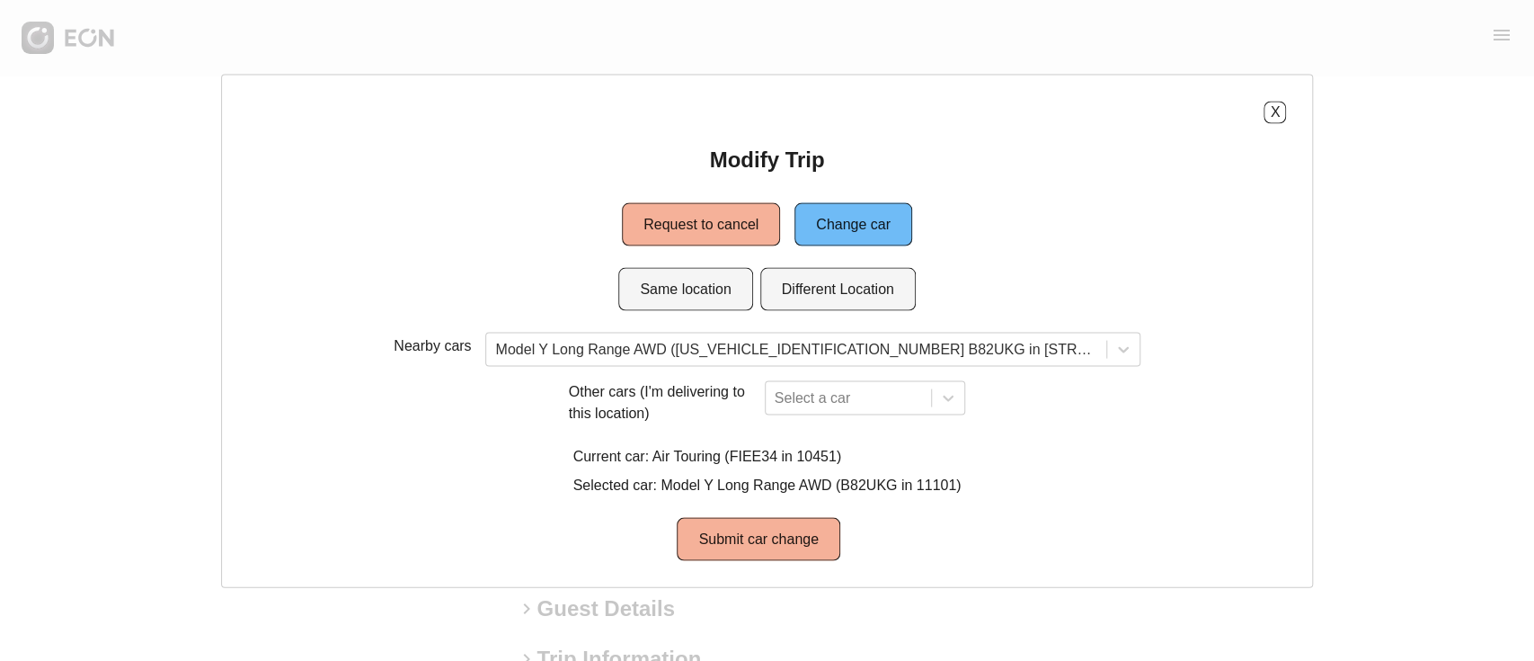
click at [757, 514] on div "Nearby cars Model Y Long Range AWD (7SAYGDEE4NF481330 B82UKG in 45-50 Davis St,…" at bounding box center [767, 446] width 1039 height 228
click at [756, 524] on button "Submit car change" at bounding box center [758, 538] width 163 height 43
click at [1264, 120] on button "X" at bounding box center [1275, 112] width 22 height 22
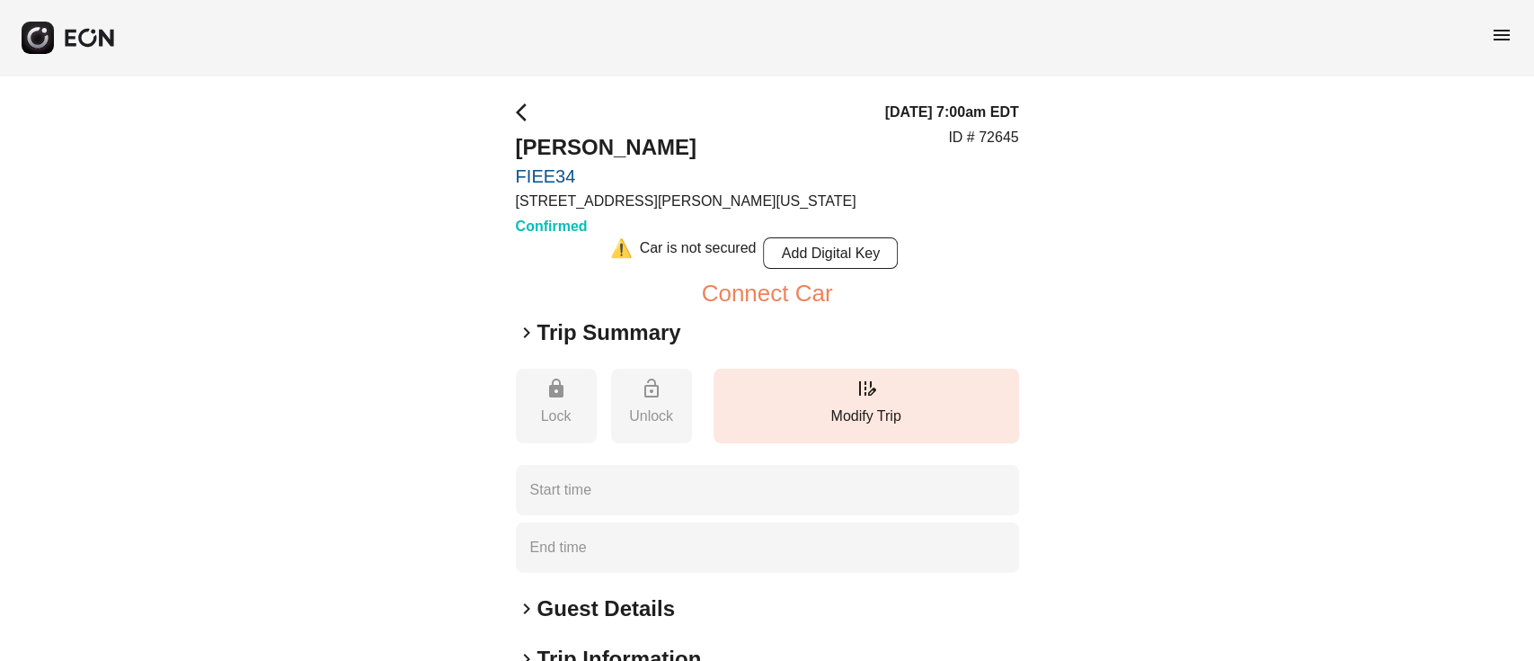
type time "**********"
click at [747, 370] on button "edit_road Modify Trip" at bounding box center [867, 406] width 306 height 75
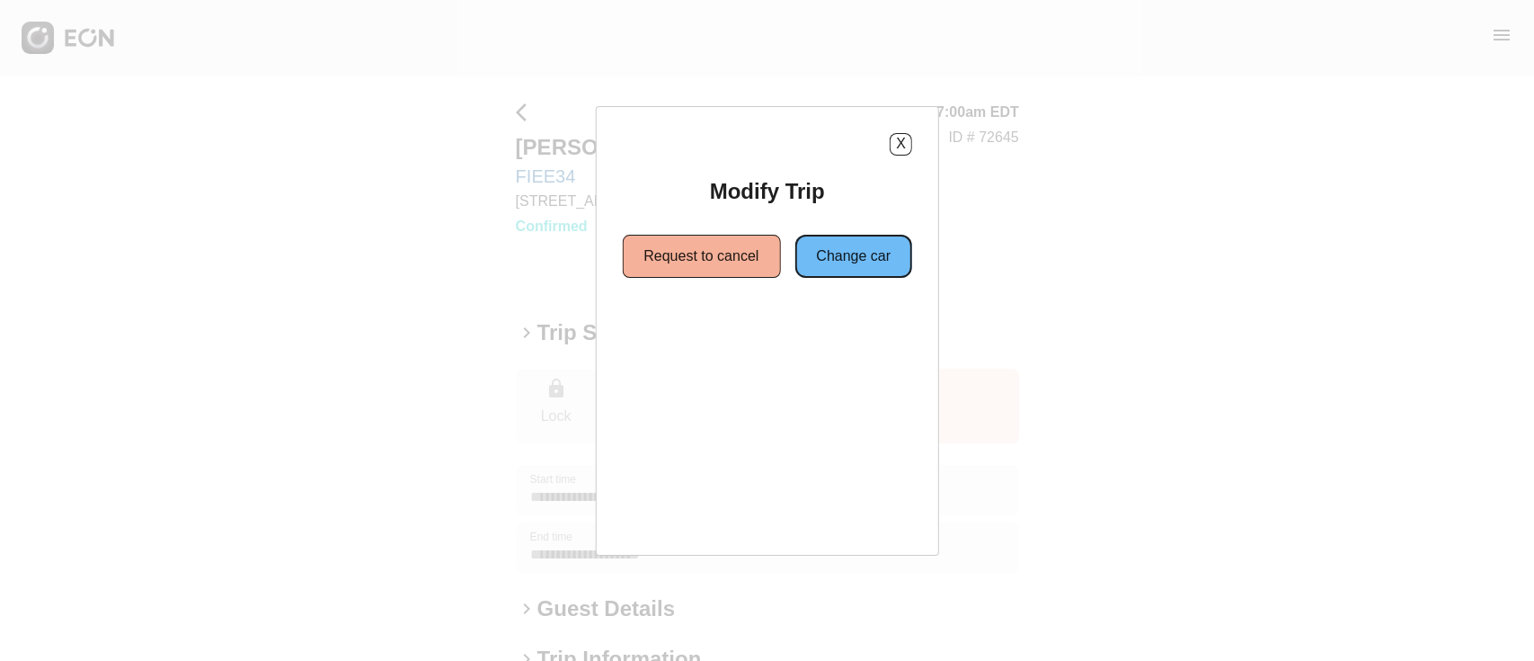
click at [831, 263] on button "Change car" at bounding box center [854, 256] width 118 height 43
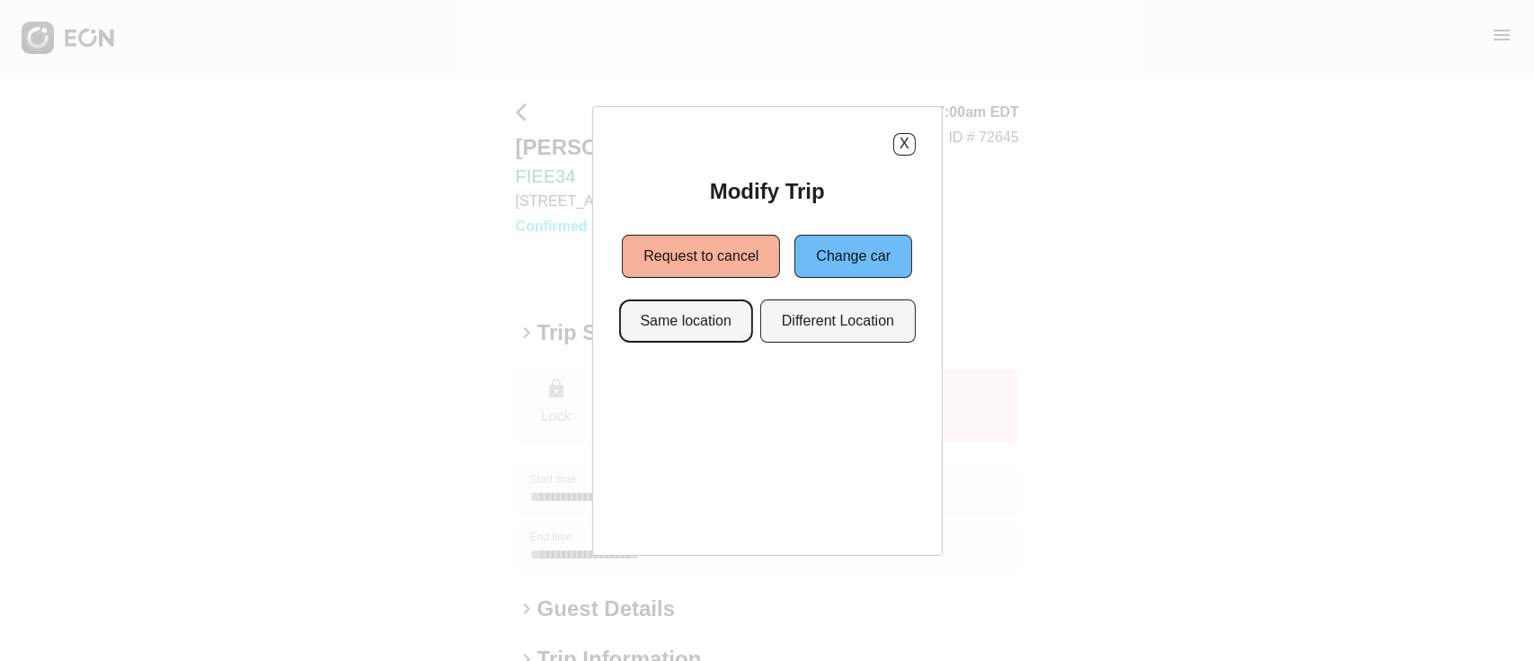
click at [703, 324] on button "Same location" at bounding box center [685, 320] width 134 height 43
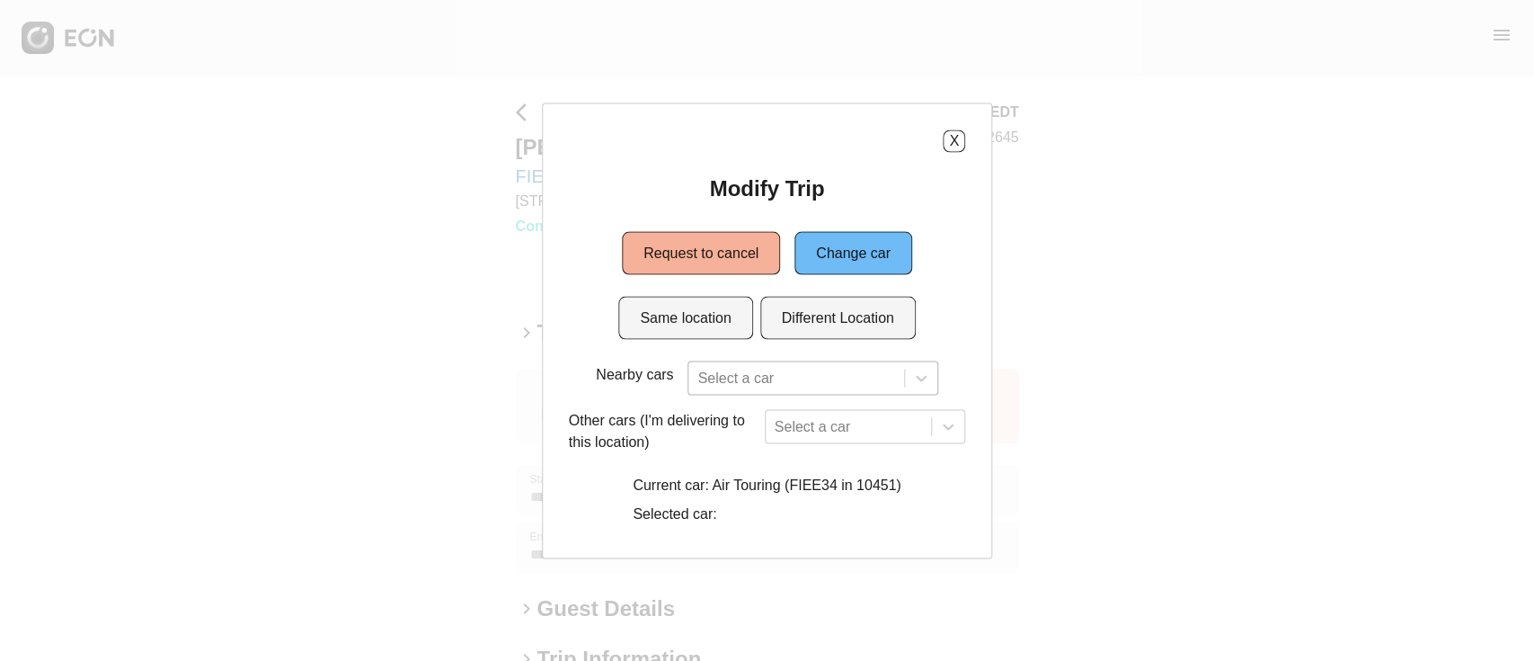
scroll to position [53, 0]
click at [784, 390] on div "Select a car" at bounding box center [813, 377] width 250 height 34
type input "*"
click at [959, 130] on button "X" at bounding box center [954, 140] width 22 height 22
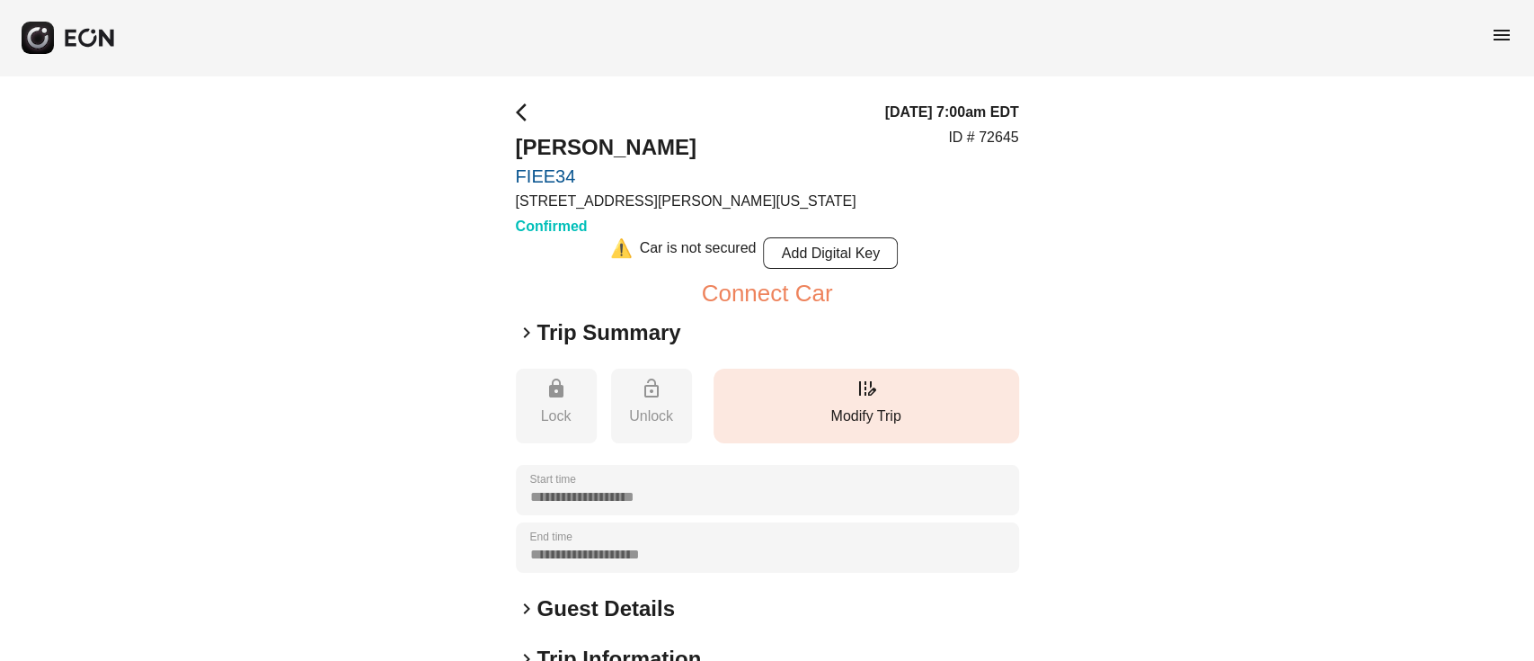
click at [781, 407] on p "Modify Trip" at bounding box center [867, 416] width 288 height 22
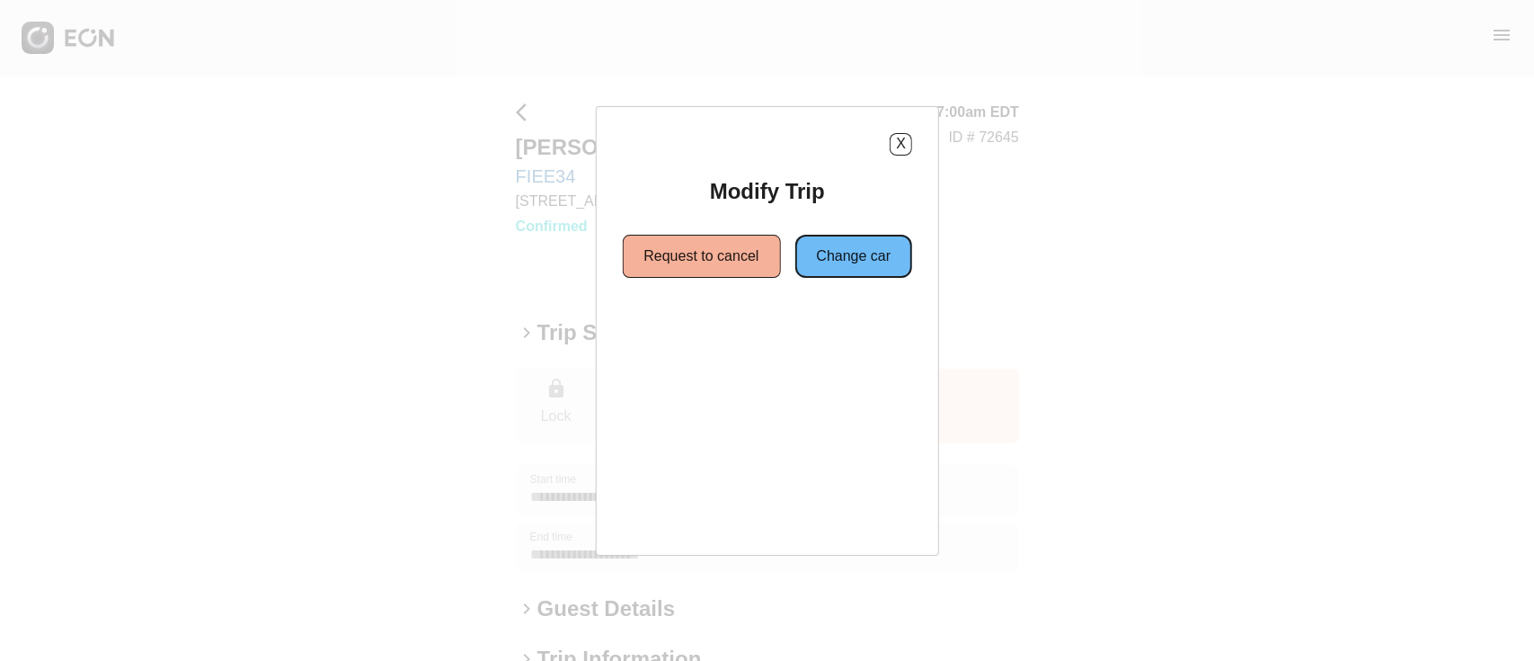
click at [828, 269] on button "Change car" at bounding box center [854, 256] width 118 height 43
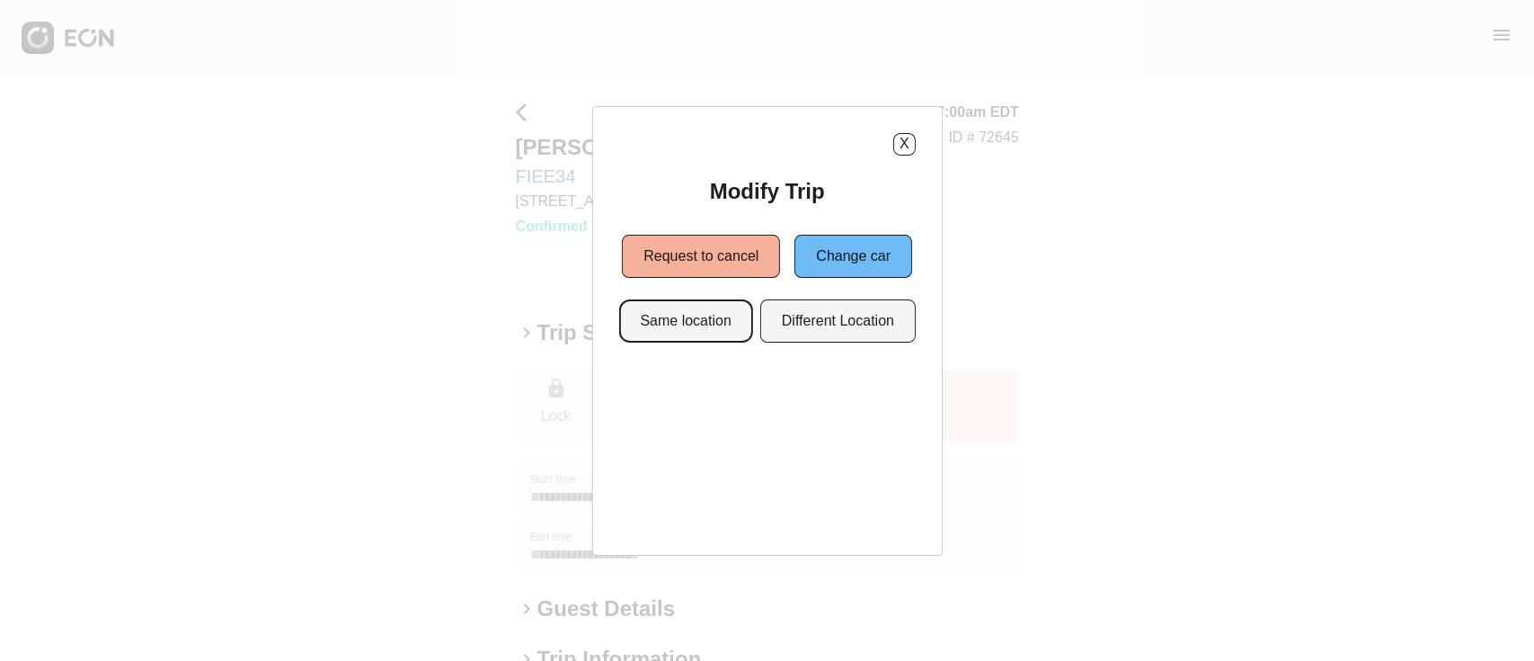
click at [713, 325] on button "Same location" at bounding box center [685, 320] width 134 height 43
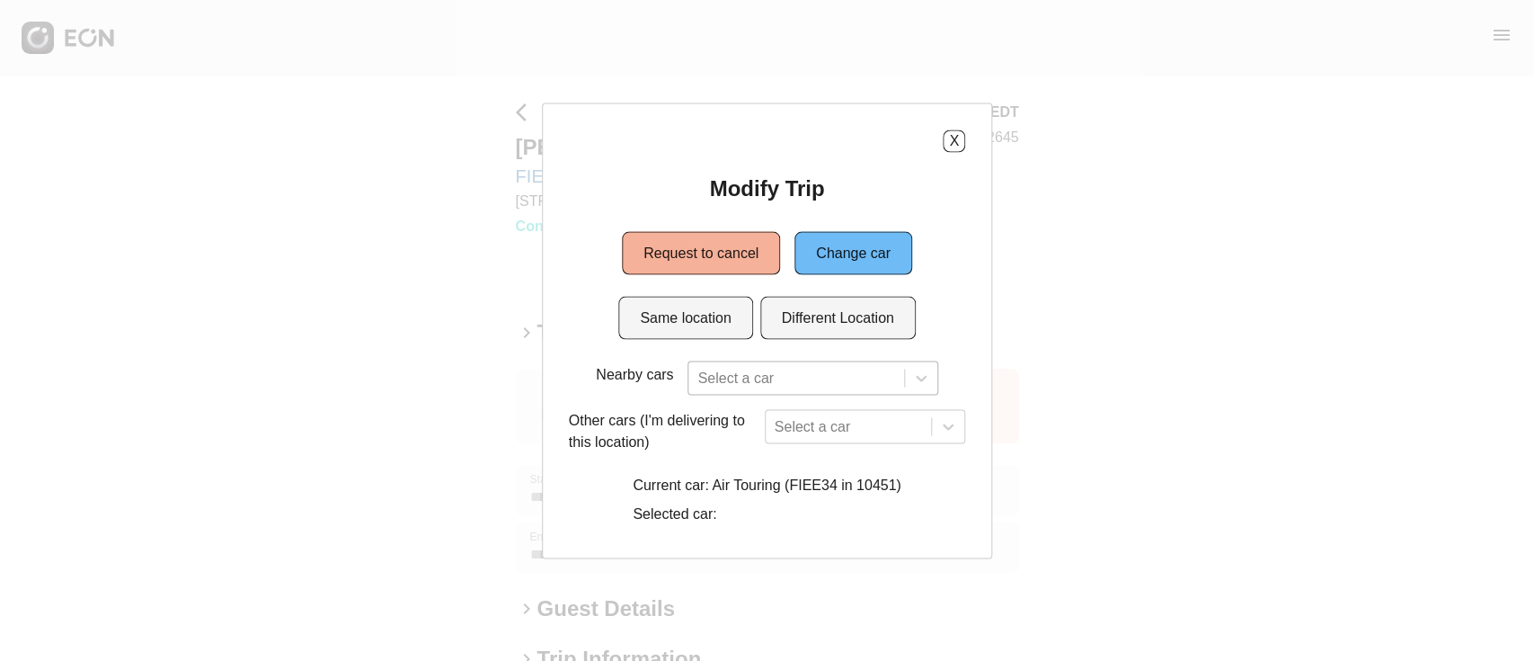
scroll to position [53, 0]
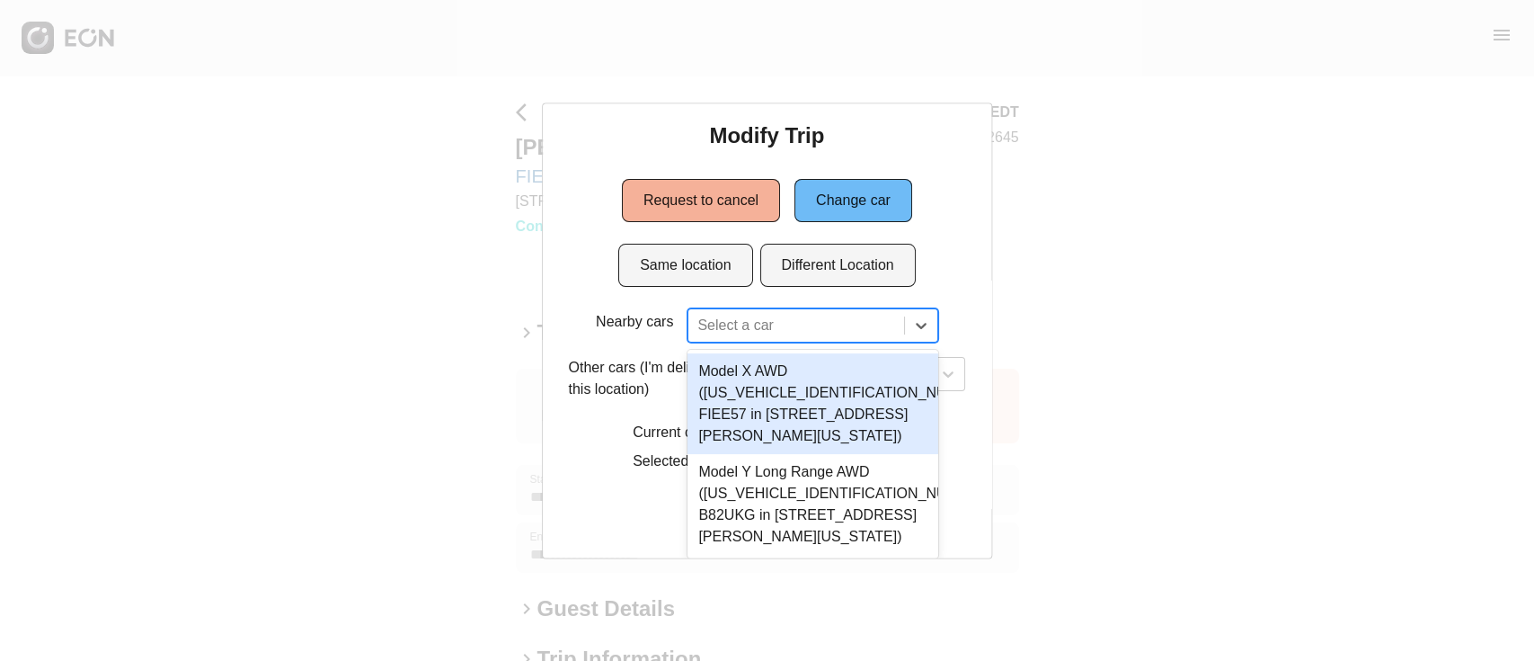
click at [863, 342] on div "2 results available. Use Up and Down to choose options, press Enter to select t…" at bounding box center [813, 324] width 250 height 34
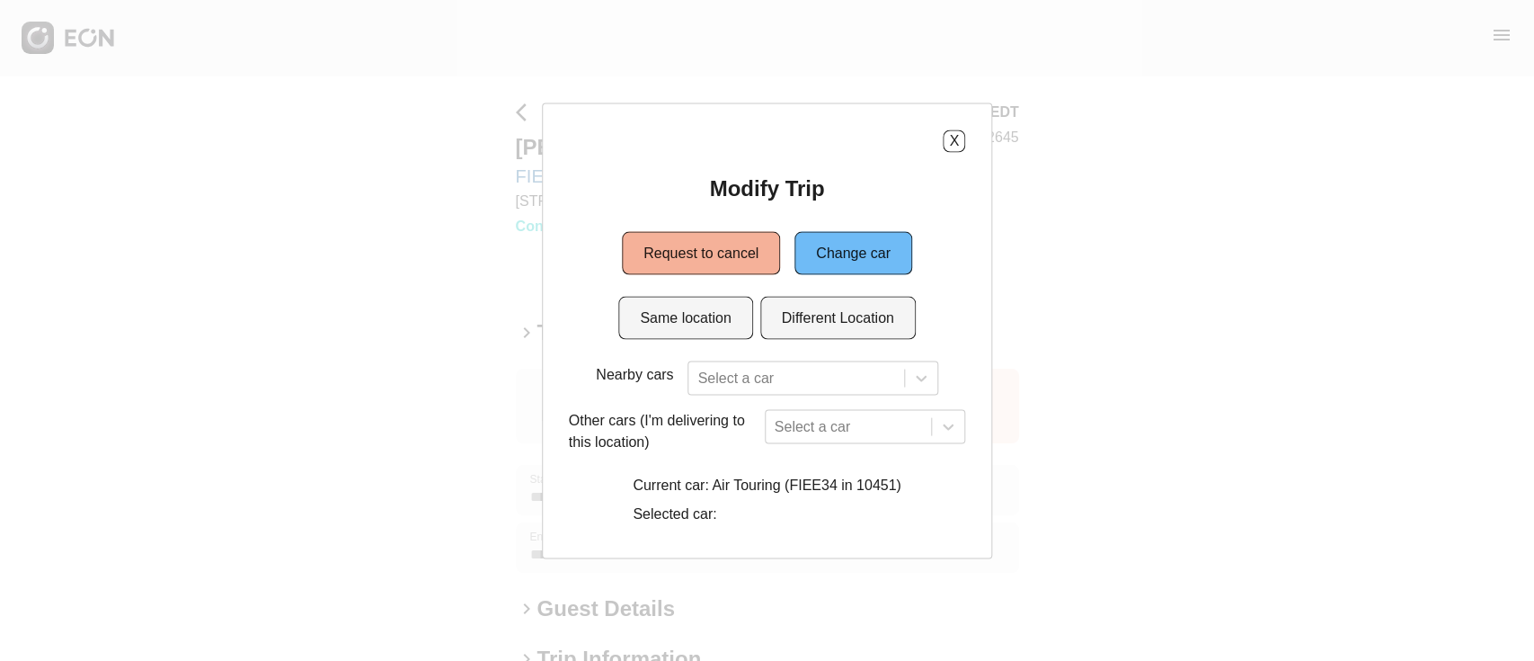
scroll to position [0, 0]
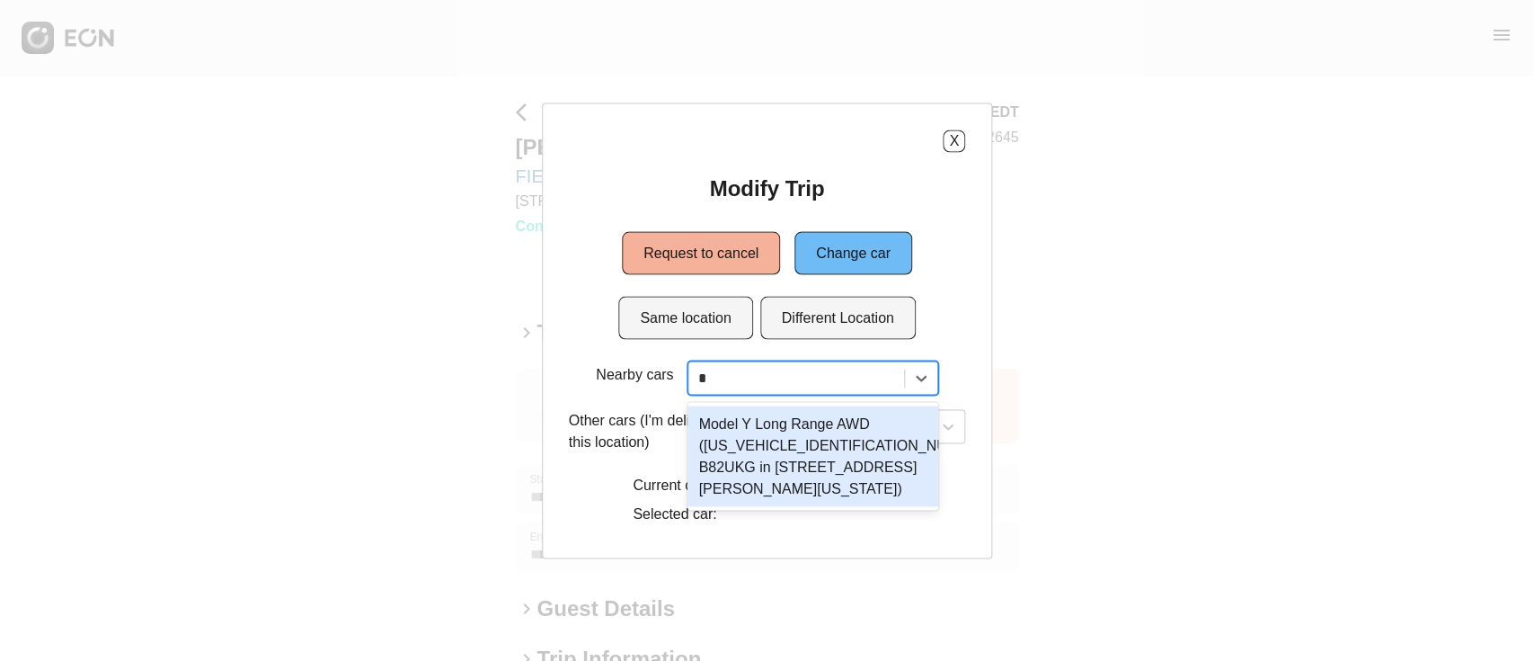
type input "**"
click at [739, 486] on div "Model Y Long Range AWD (7SAYGDEE4NF481330 B82UKG in 45-50 Davis St, New York Ci…" at bounding box center [813, 455] width 250 height 101
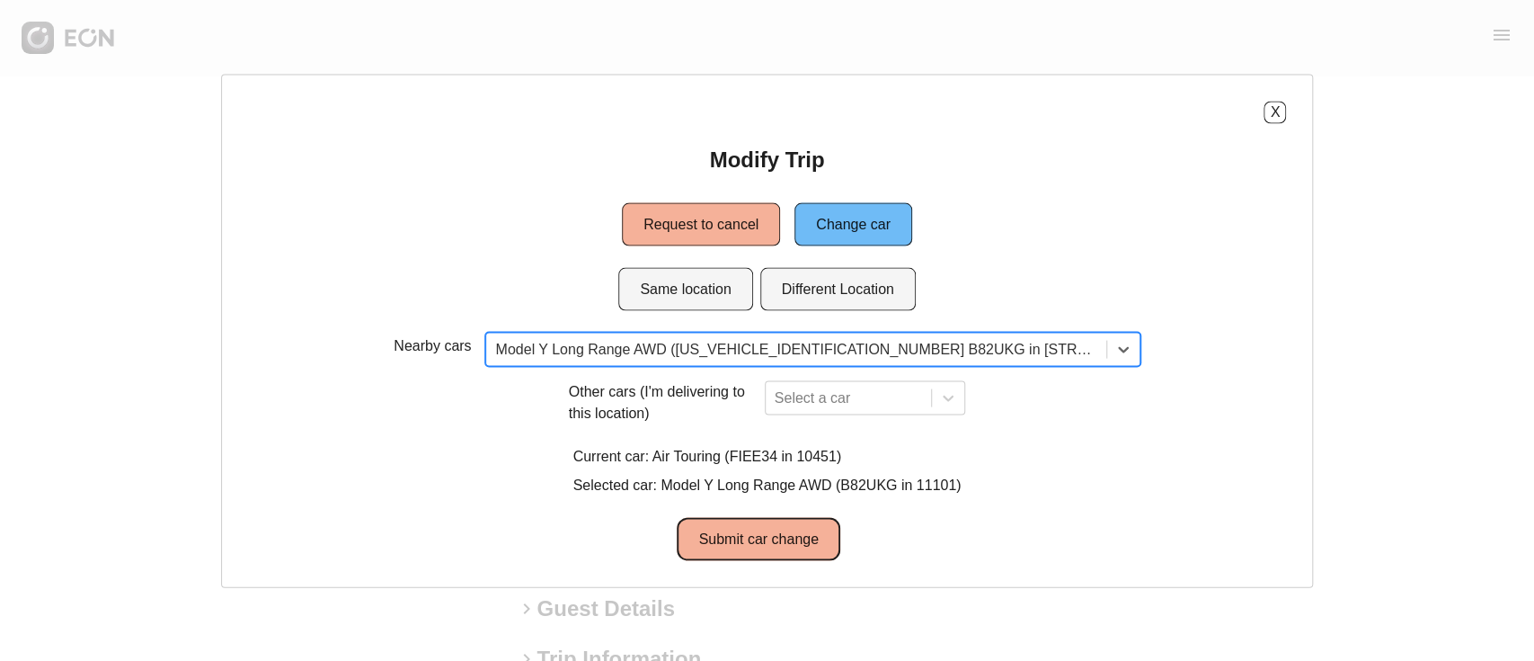
click at [820, 549] on button "Submit car change" at bounding box center [758, 538] width 163 height 43
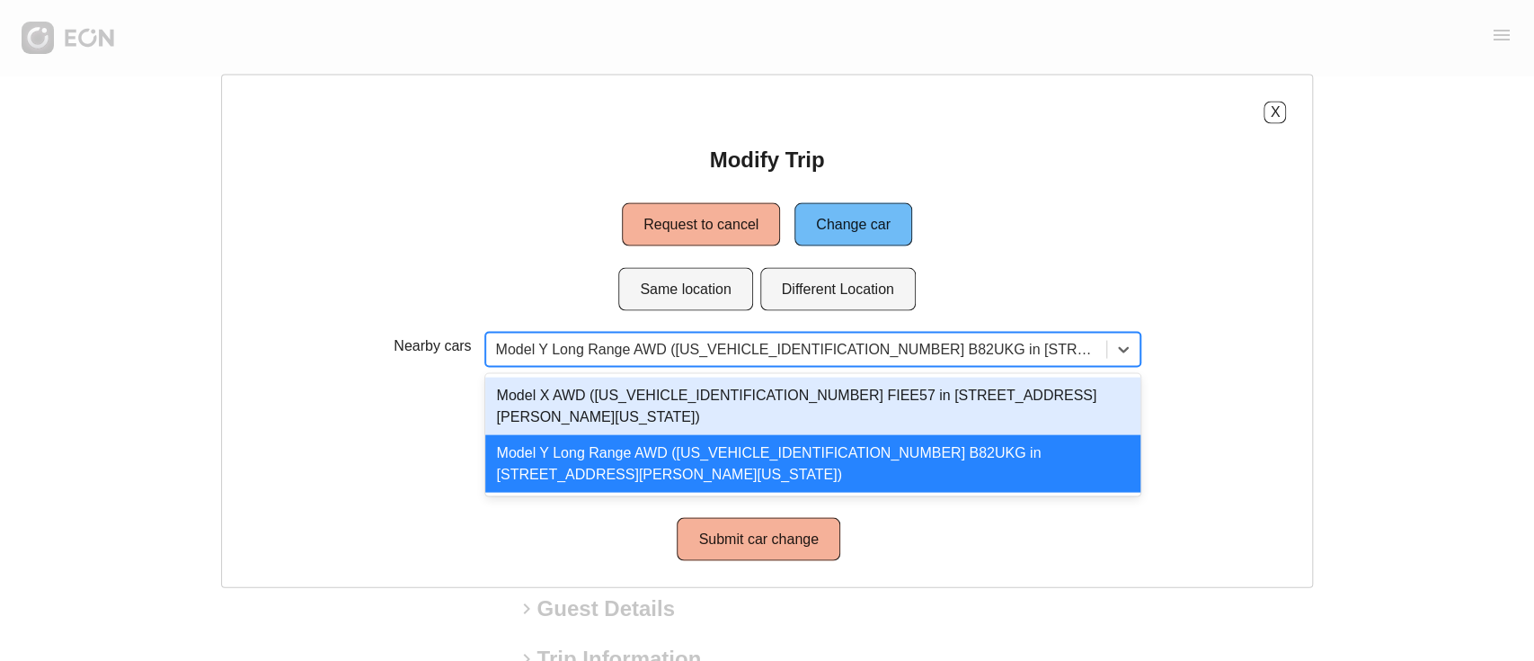
click at [869, 349] on div at bounding box center [796, 348] width 601 height 25
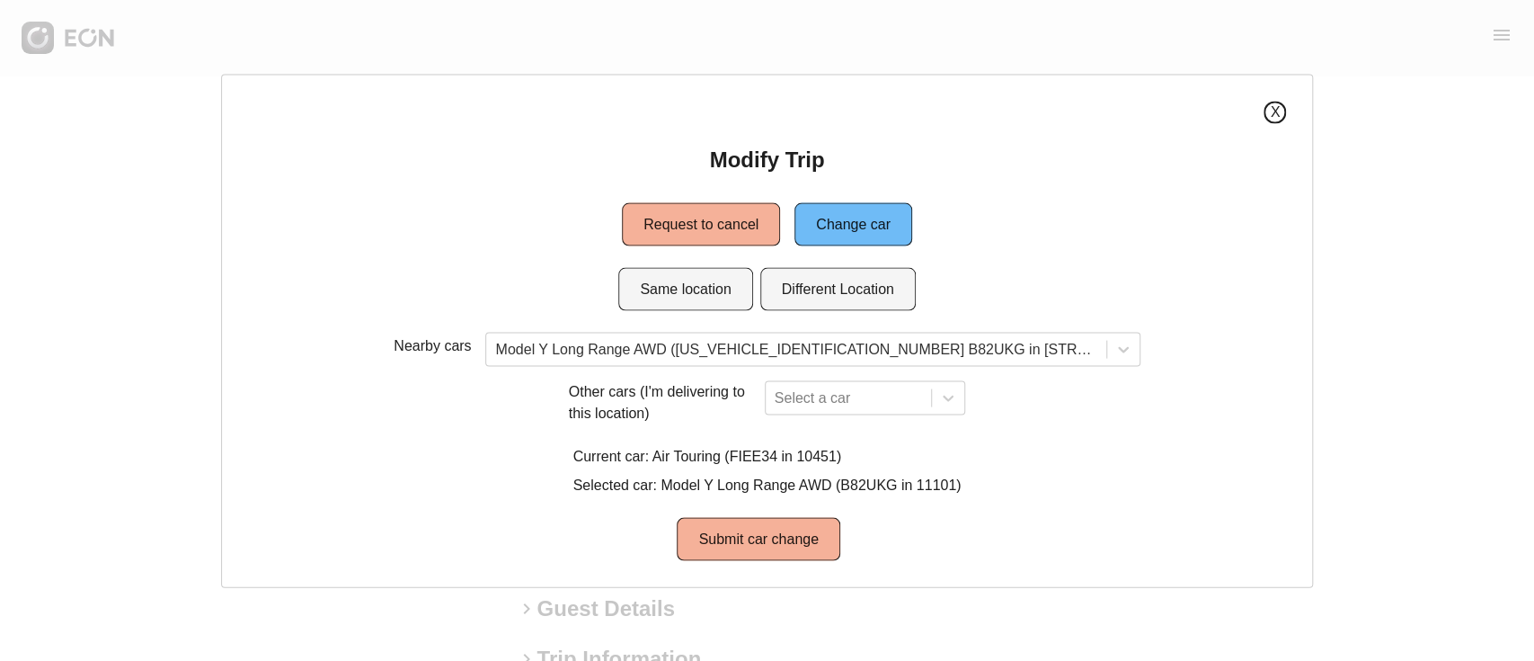
click at [1264, 111] on button "X" at bounding box center [1275, 112] width 22 height 22
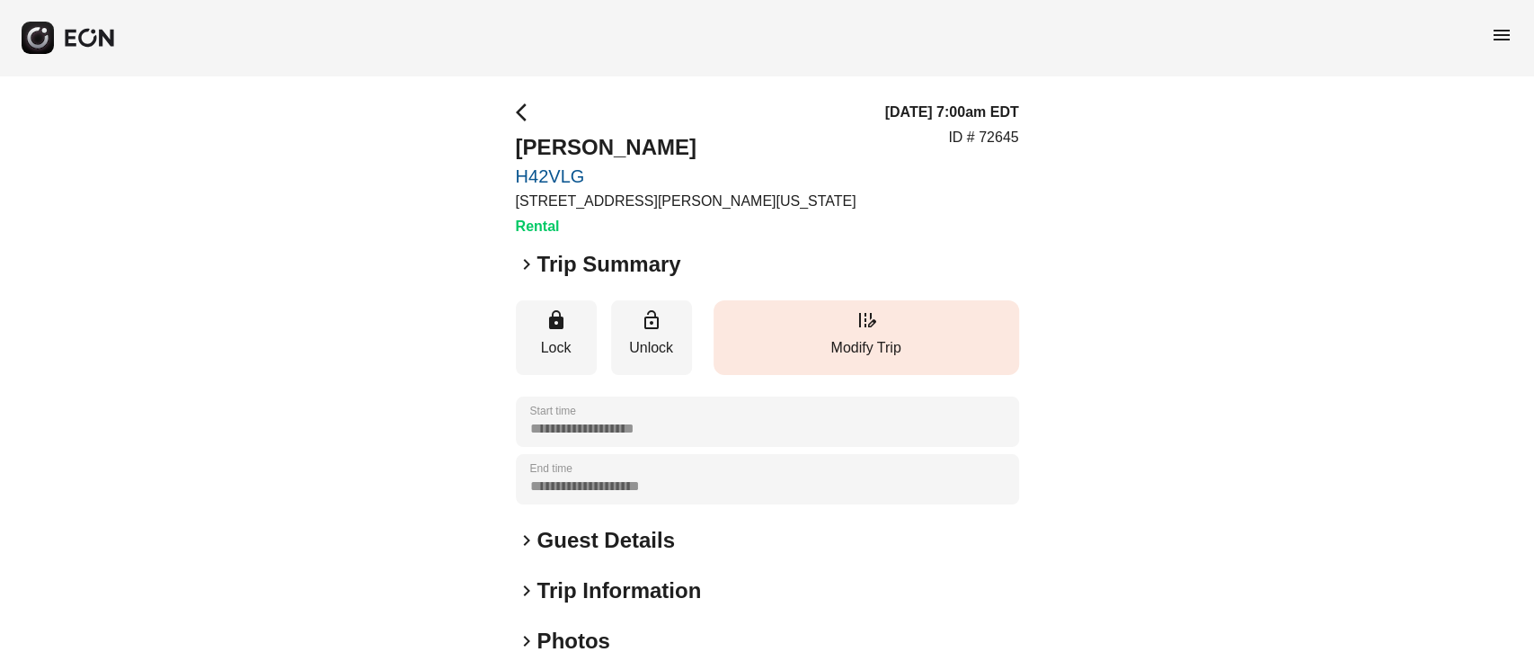
click at [767, 338] on p "Modify Trip" at bounding box center [867, 348] width 288 height 22
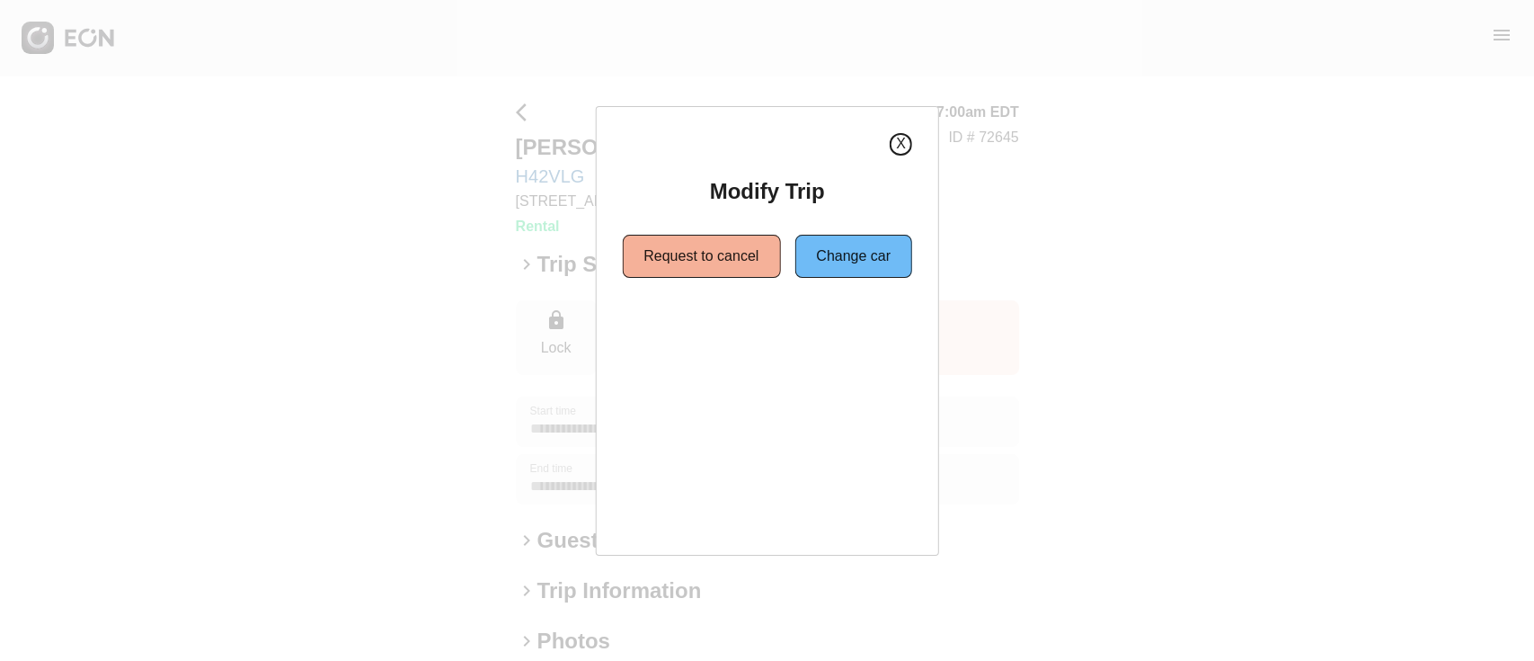
click at [899, 151] on button "X" at bounding box center [901, 144] width 22 height 22
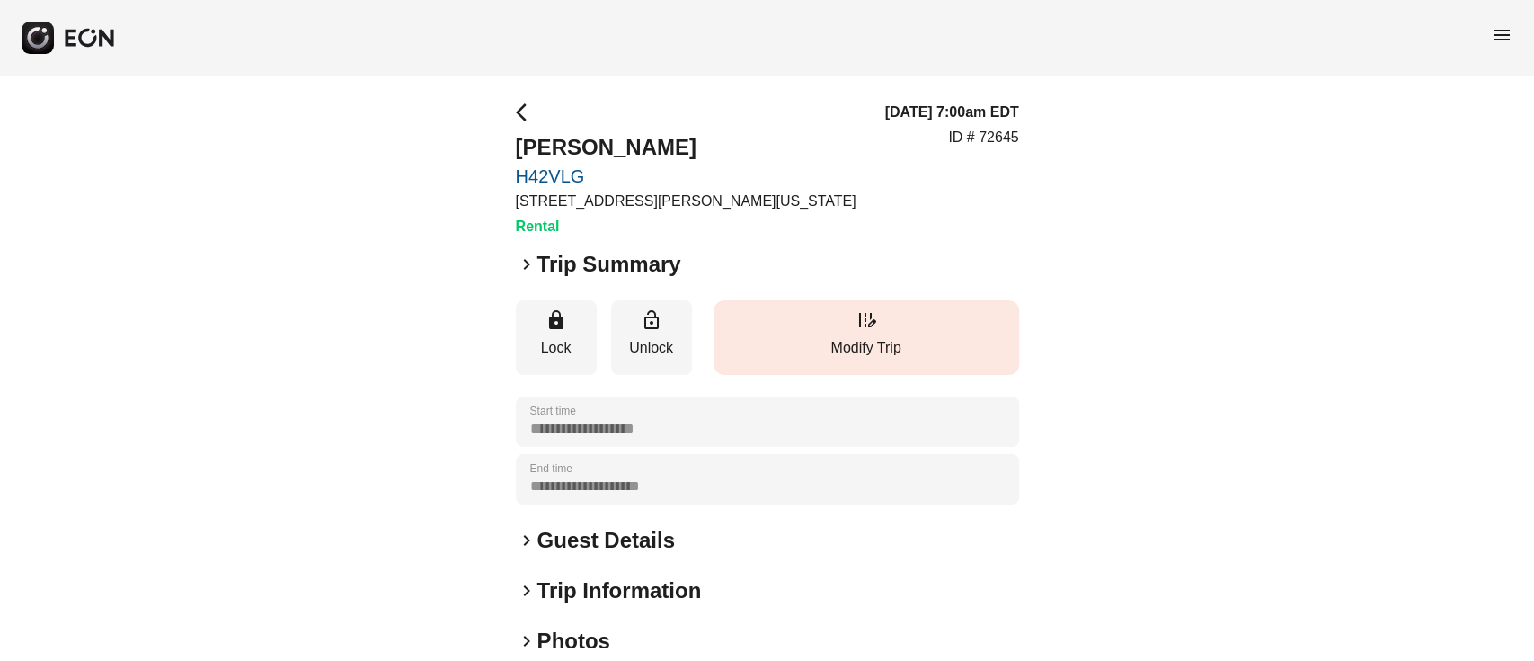
scroll to position [236, 0]
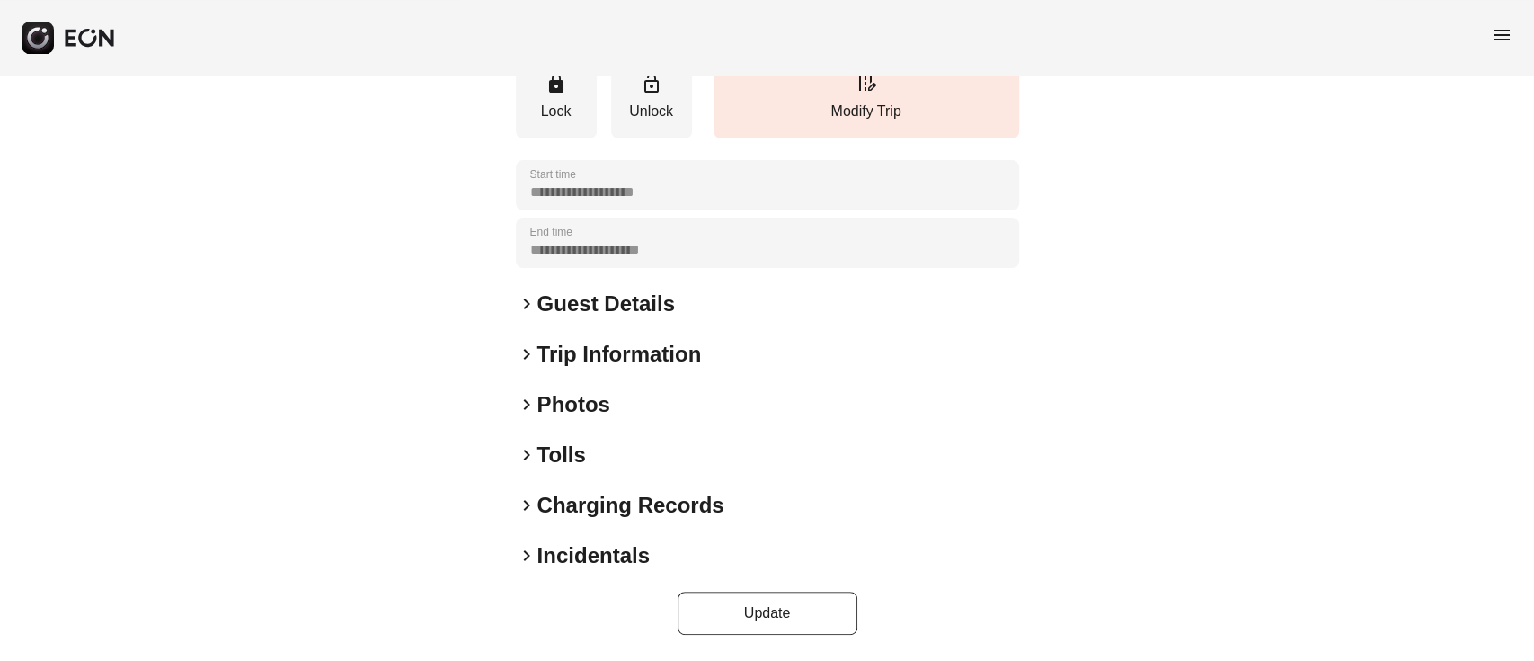
click at [564, 352] on h2 "Trip Information" at bounding box center [620, 354] width 164 height 29
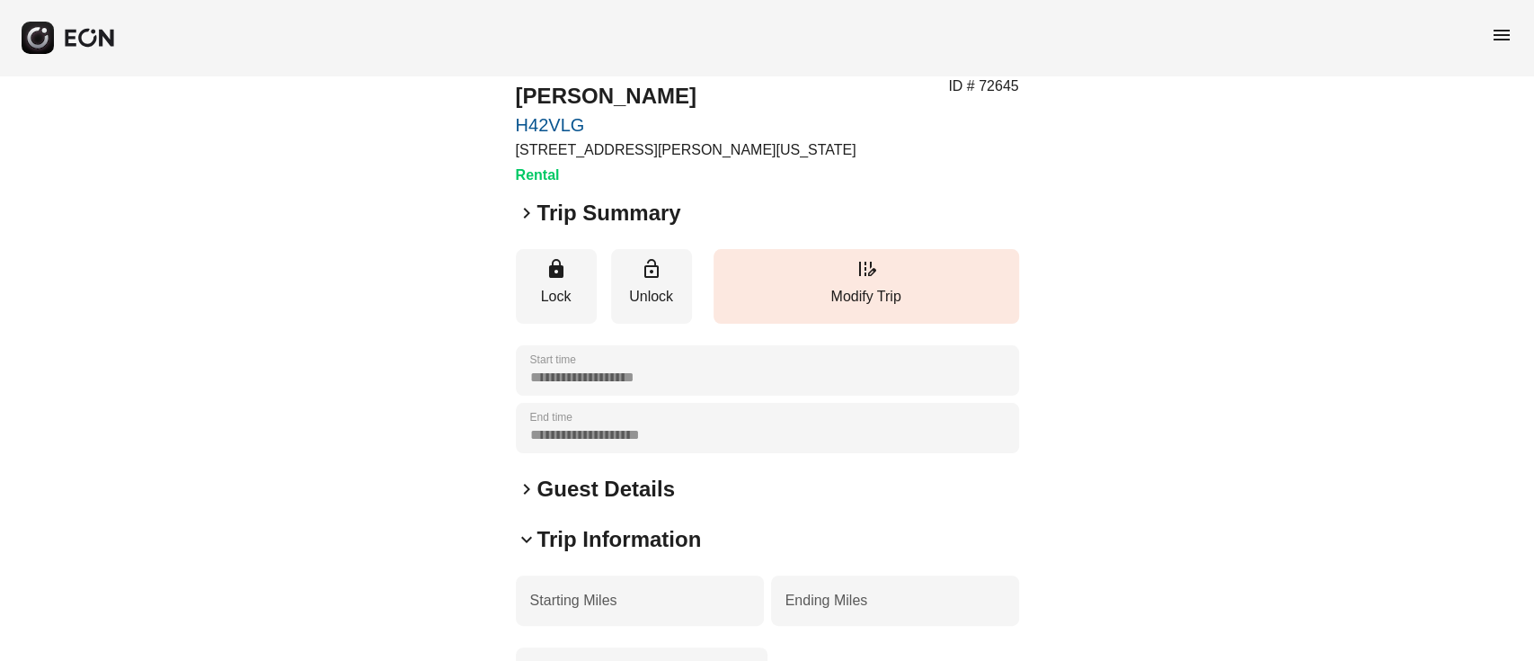
scroll to position [50, 0]
click at [547, 499] on h2 "Guest Details" at bounding box center [607, 489] width 138 height 29
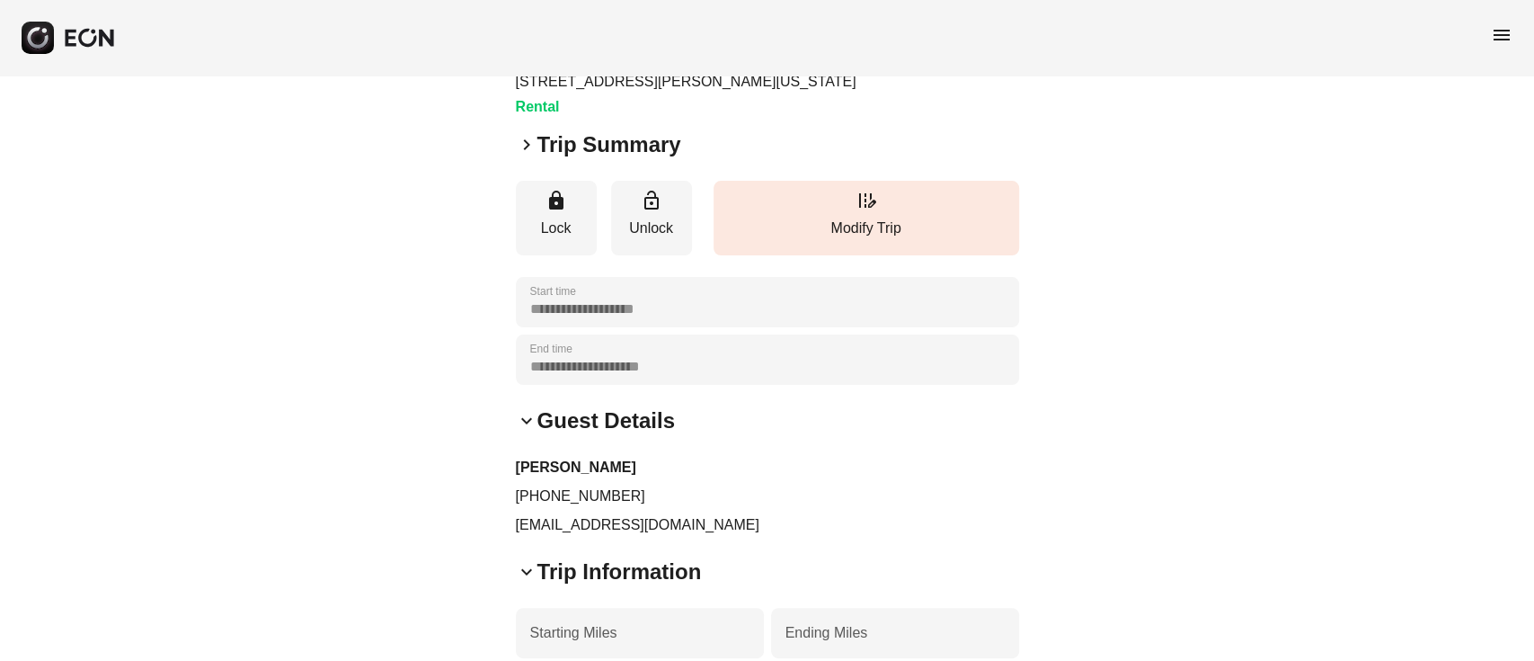
scroll to position [0, 0]
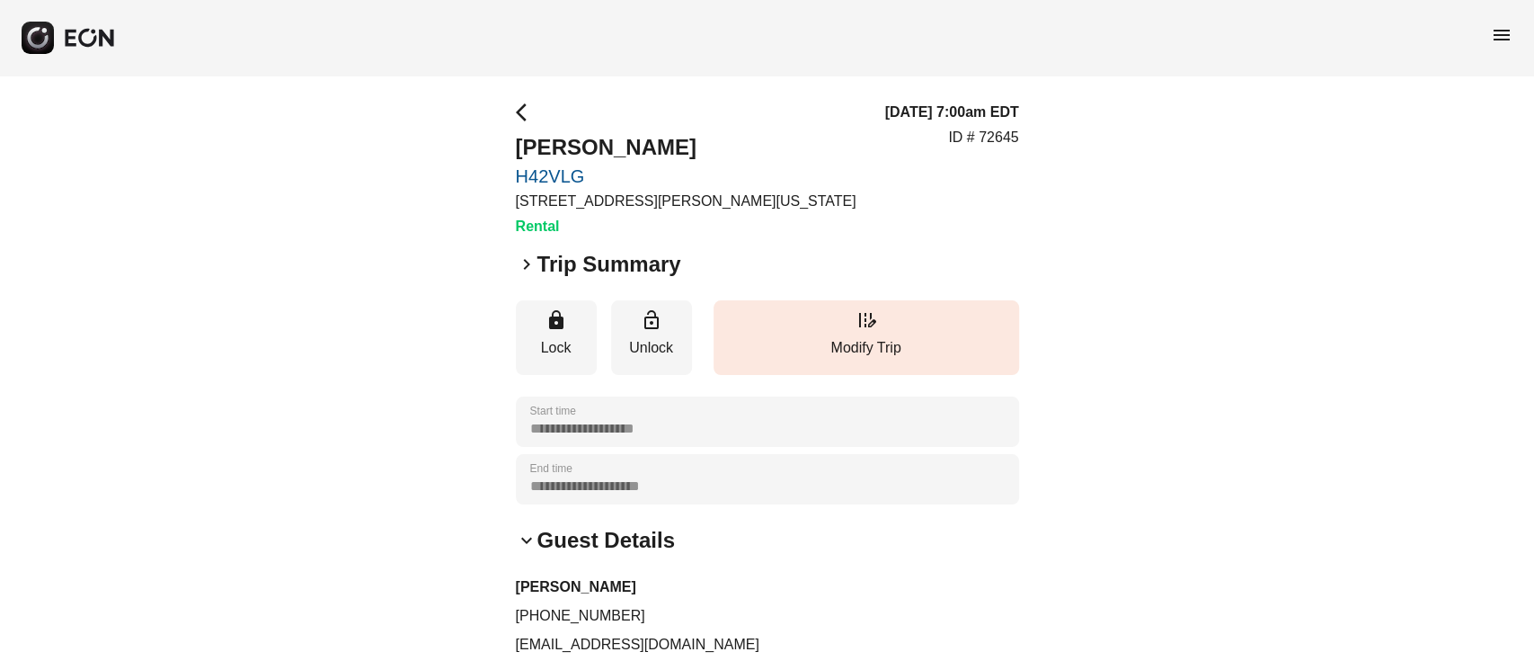
click at [517, 187] on div "arrow_back_ios Jonathan Osei H42VLG 45-50 Davis St, New York City, NY Rental" at bounding box center [686, 170] width 341 height 136
click at [1001, 141] on p "ID # 72645" at bounding box center [983, 138] width 70 height 22
copy p "72645"
drag, startPoint x: 513, startPoint y: 173, endPoint x: 586, endPoint y: 175, distance: 72.9
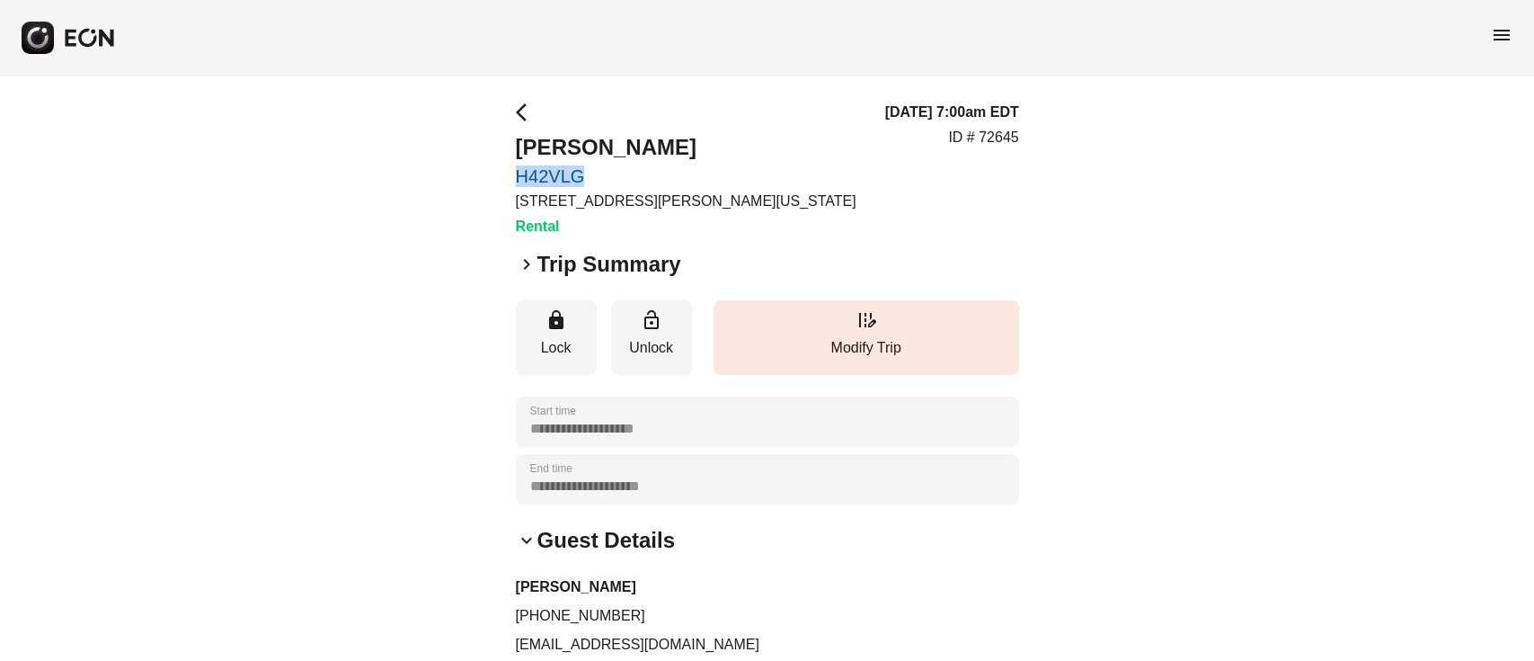
copy link "H42VLG"
click at [661, 156] on h2 "Jonathan Osei" at bounding box center [686, 147] width 341 height 29
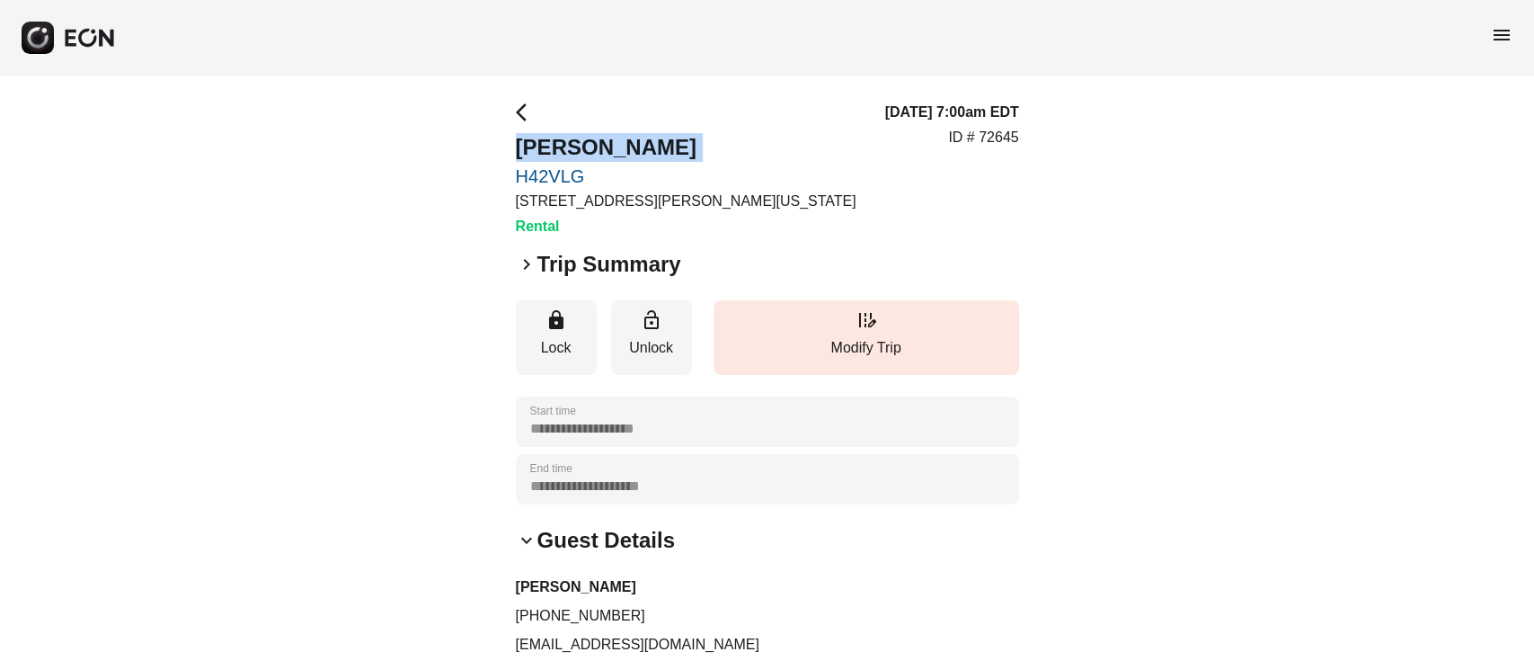
copy h2 "Jonathan Osei"
